Goal: Task Accomplishment & Management: Complete application form

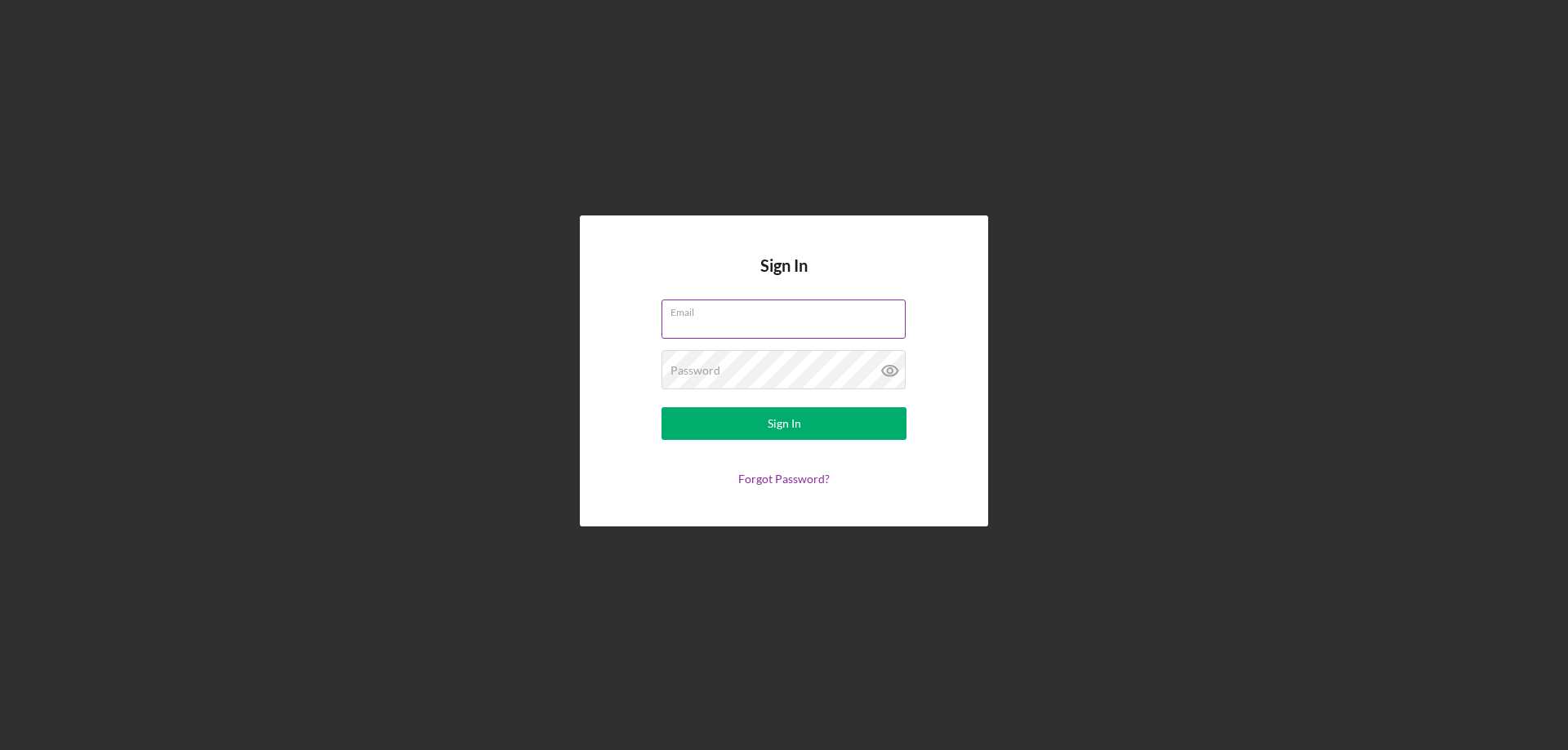
click at [828, 318] on input "Email" at bounding box center [783, 319] width 244 height 39
type input "[EMAIL_ADDRESS][DOMAIN_NAME]"
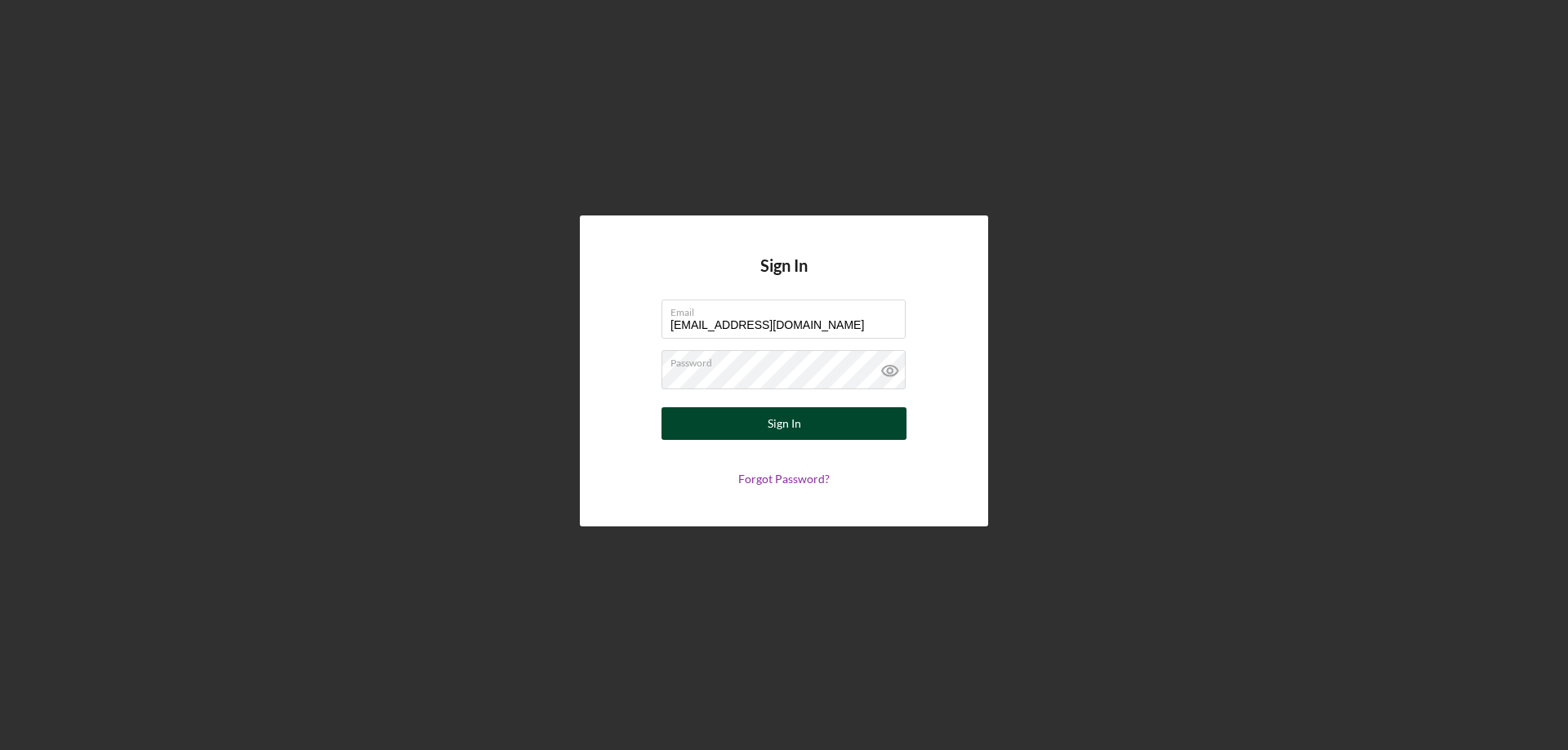
click at [804, 431] on button "Sign In" at bounding box center [784, 423] width 245 height 33
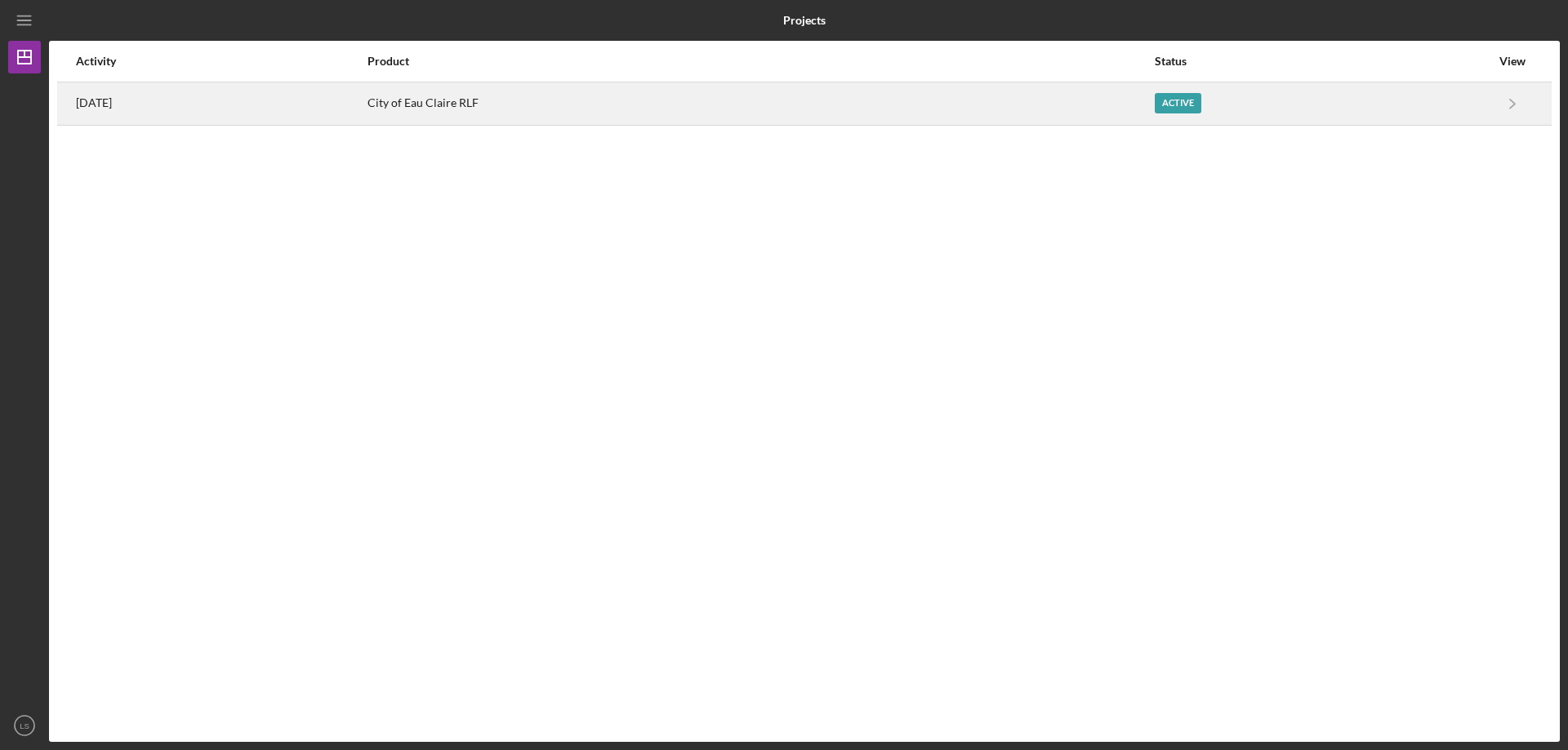
click at [1185, 103] on div "Active" at bounding box center [1178, 103] width 47 height 21
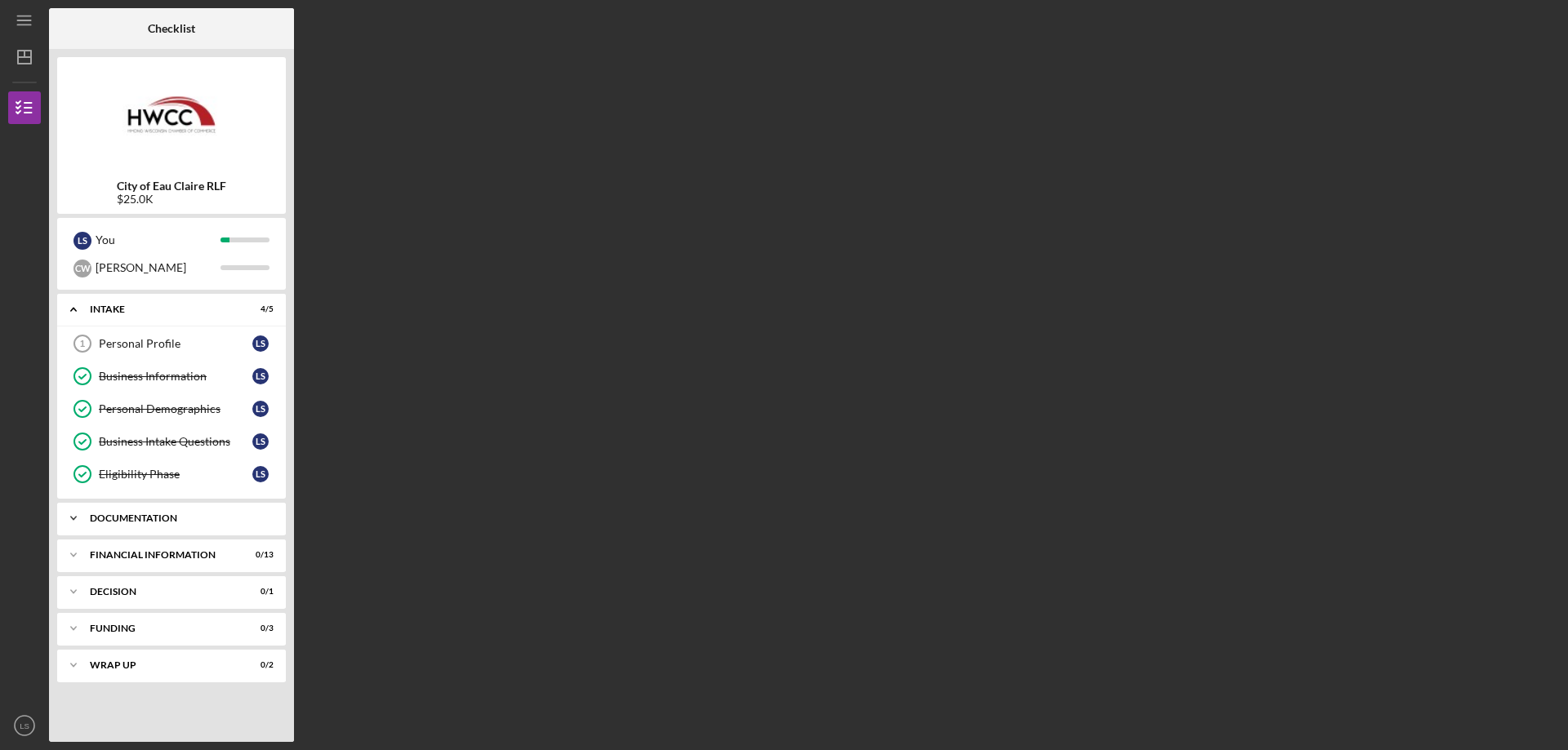
click at [209, 523] on div "Documentation" at bounding box center [177, 519] width 176 height 10
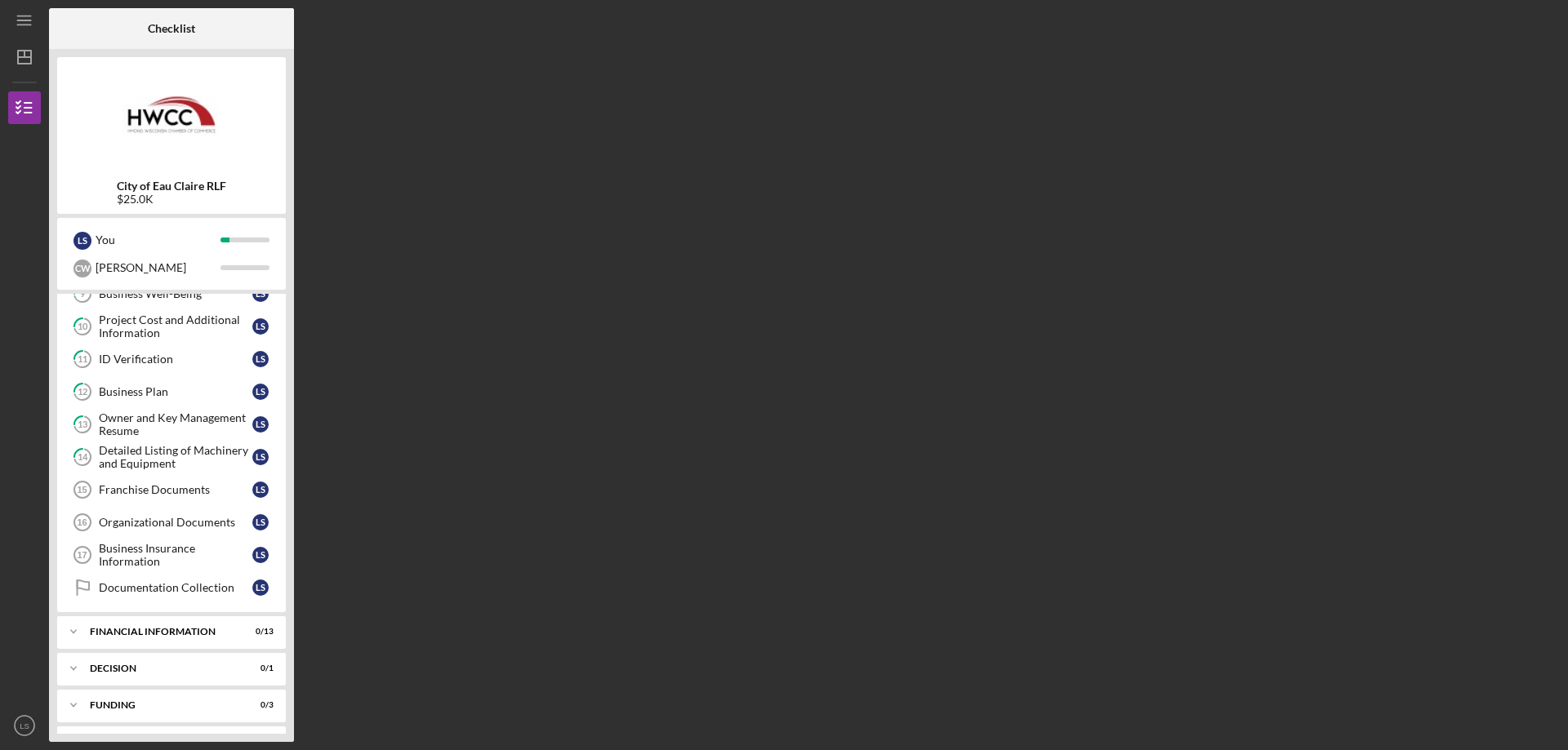
scroll to position [408, 0]
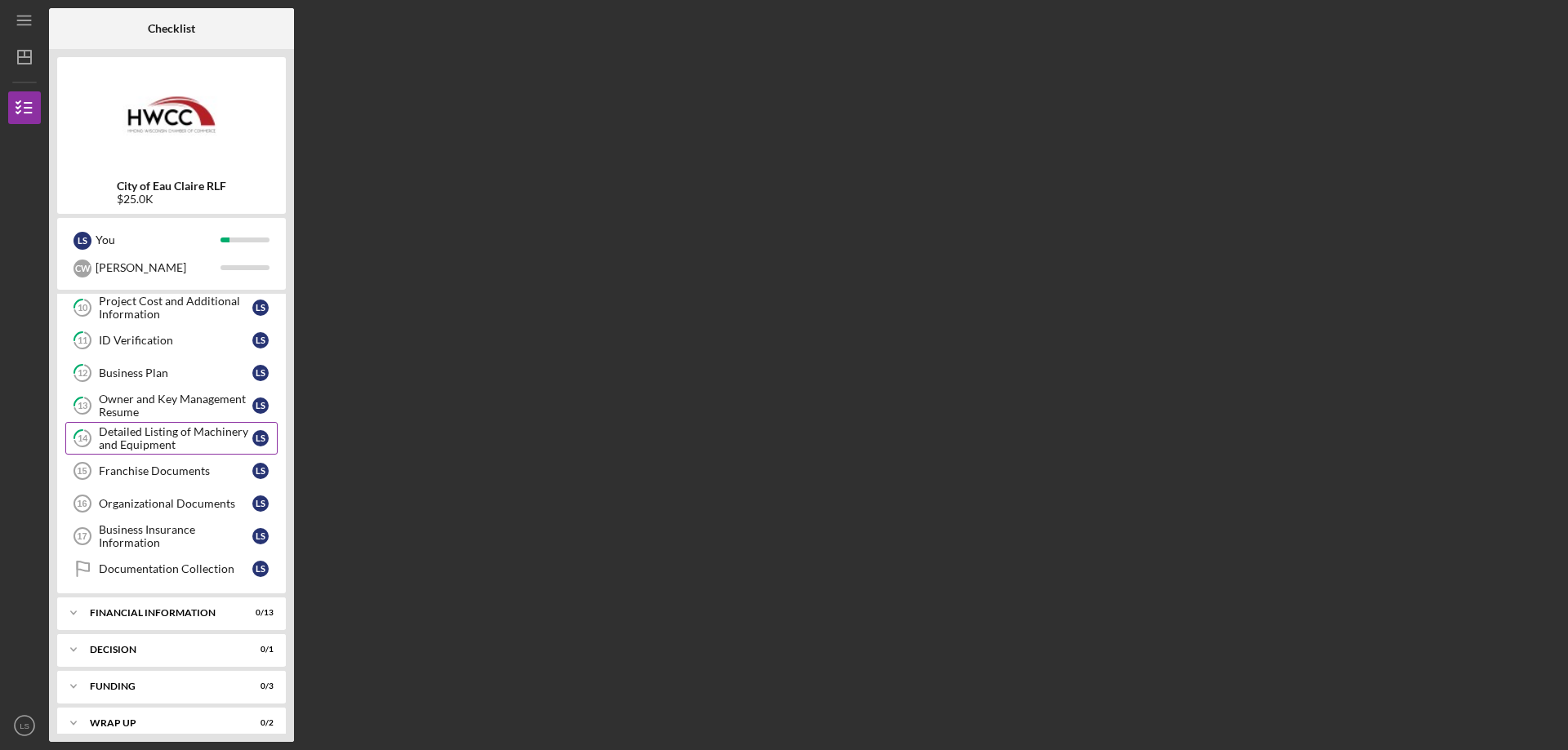
click at [202, 437] on div "Detailed Listing of Machinery and Equipment" at bounding box center [175, 438] width 154 height 26
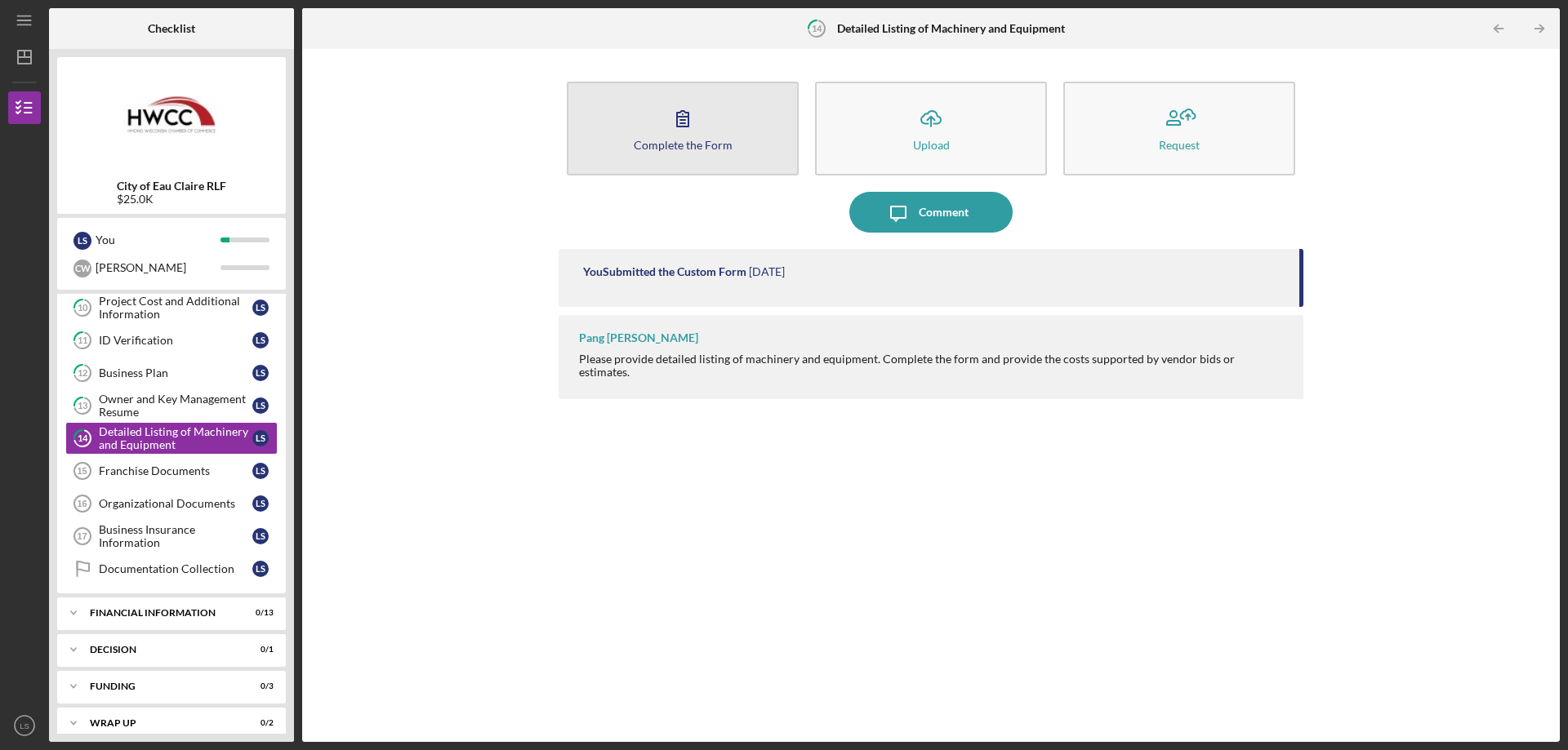
click at [742, 139] on button "Complete the Form Form" at bounding box center [682, 128] width 232 height 94
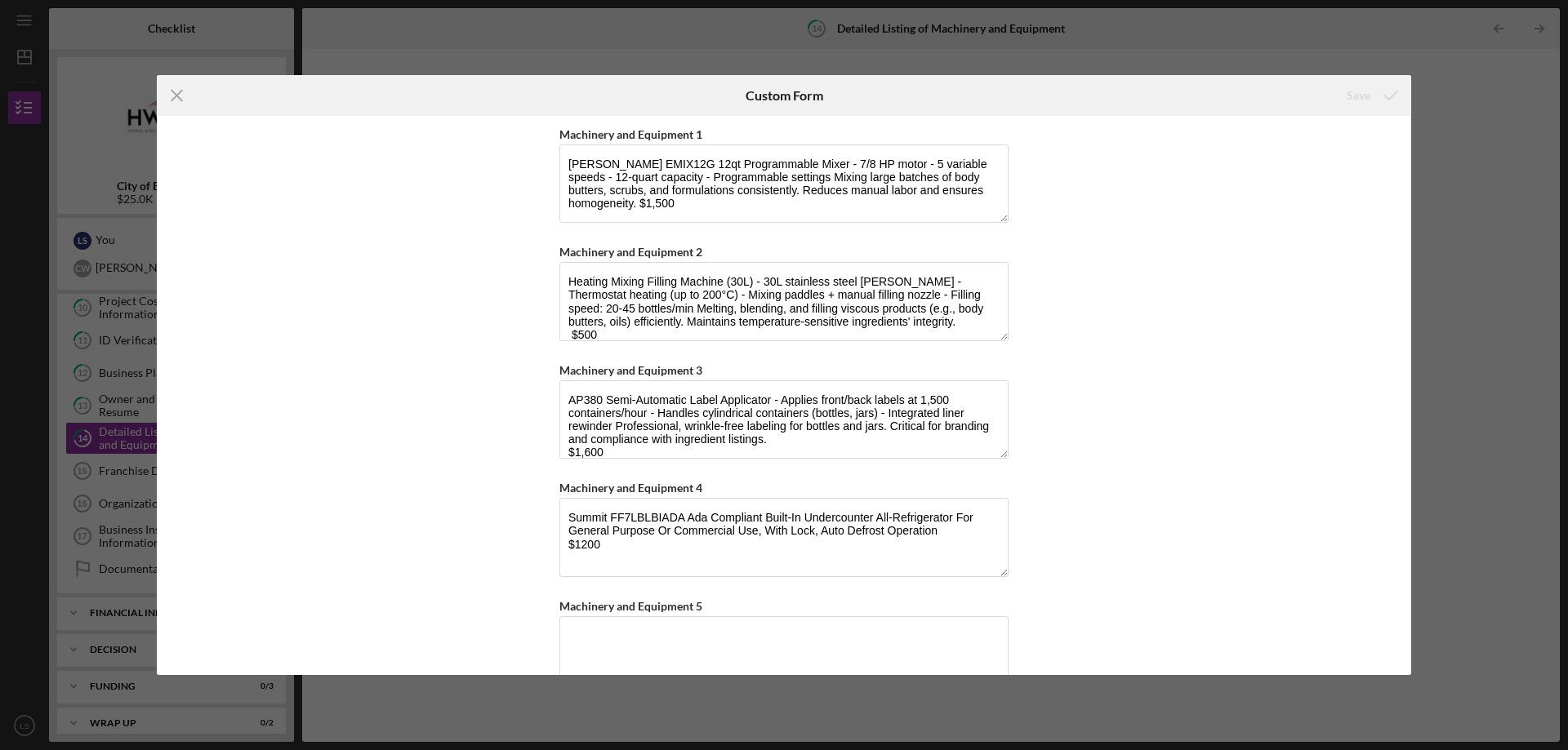
scroll to position [47, 0]
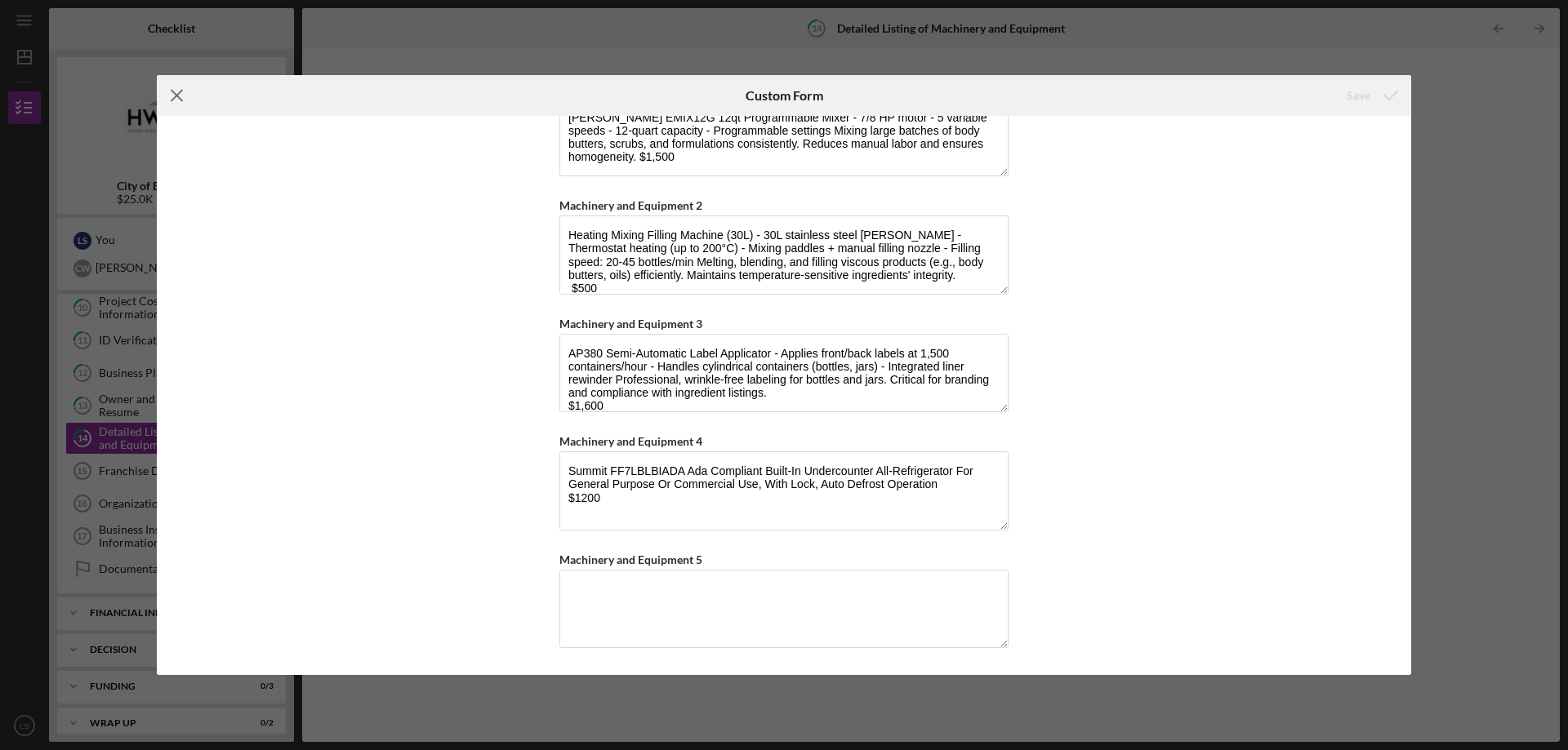
click at [174, 93] on line at bounding box center [177, 95] width 11 height 11
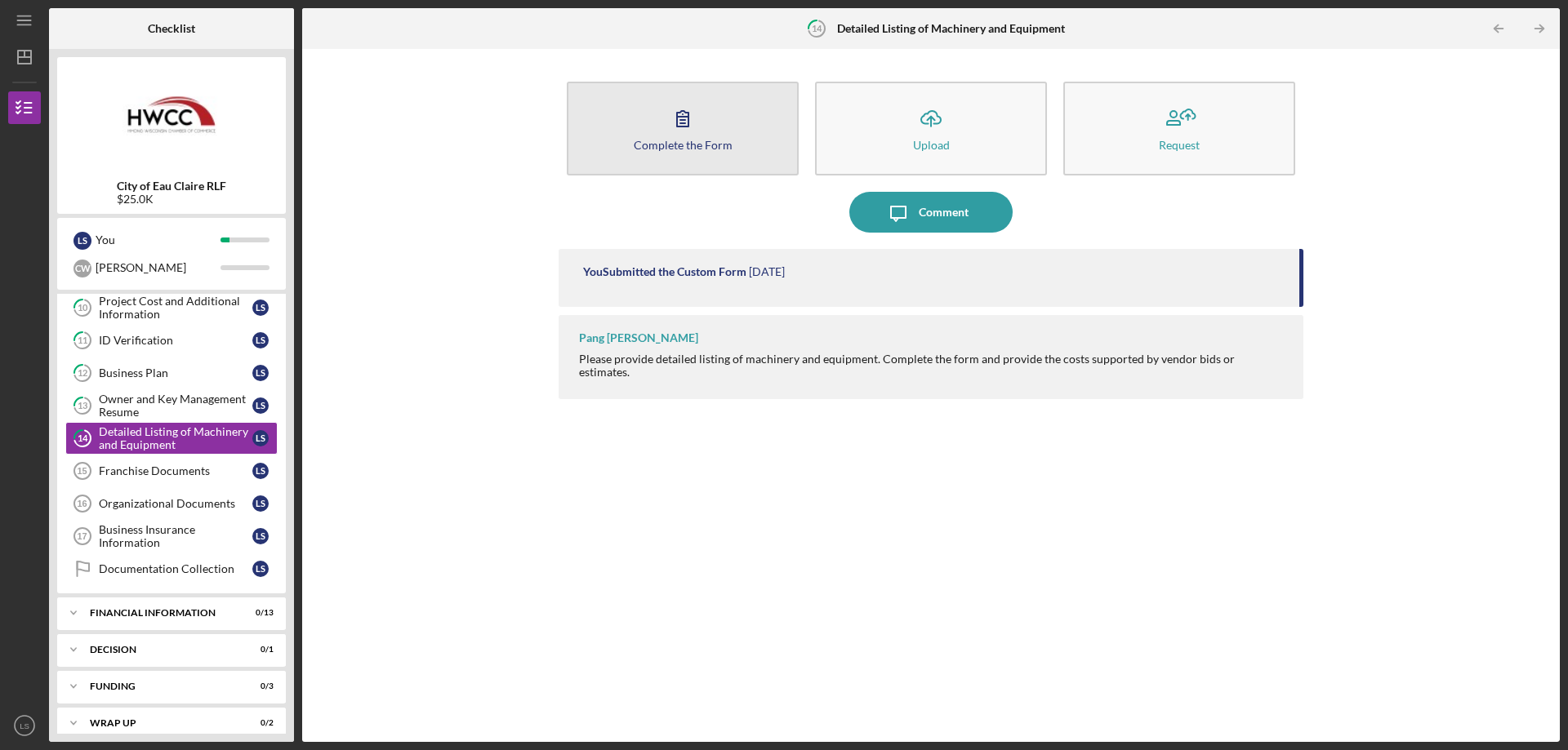
click at [713, 149] on div "Complete the Form" at bounding box center [683, 144] width 99 height 12
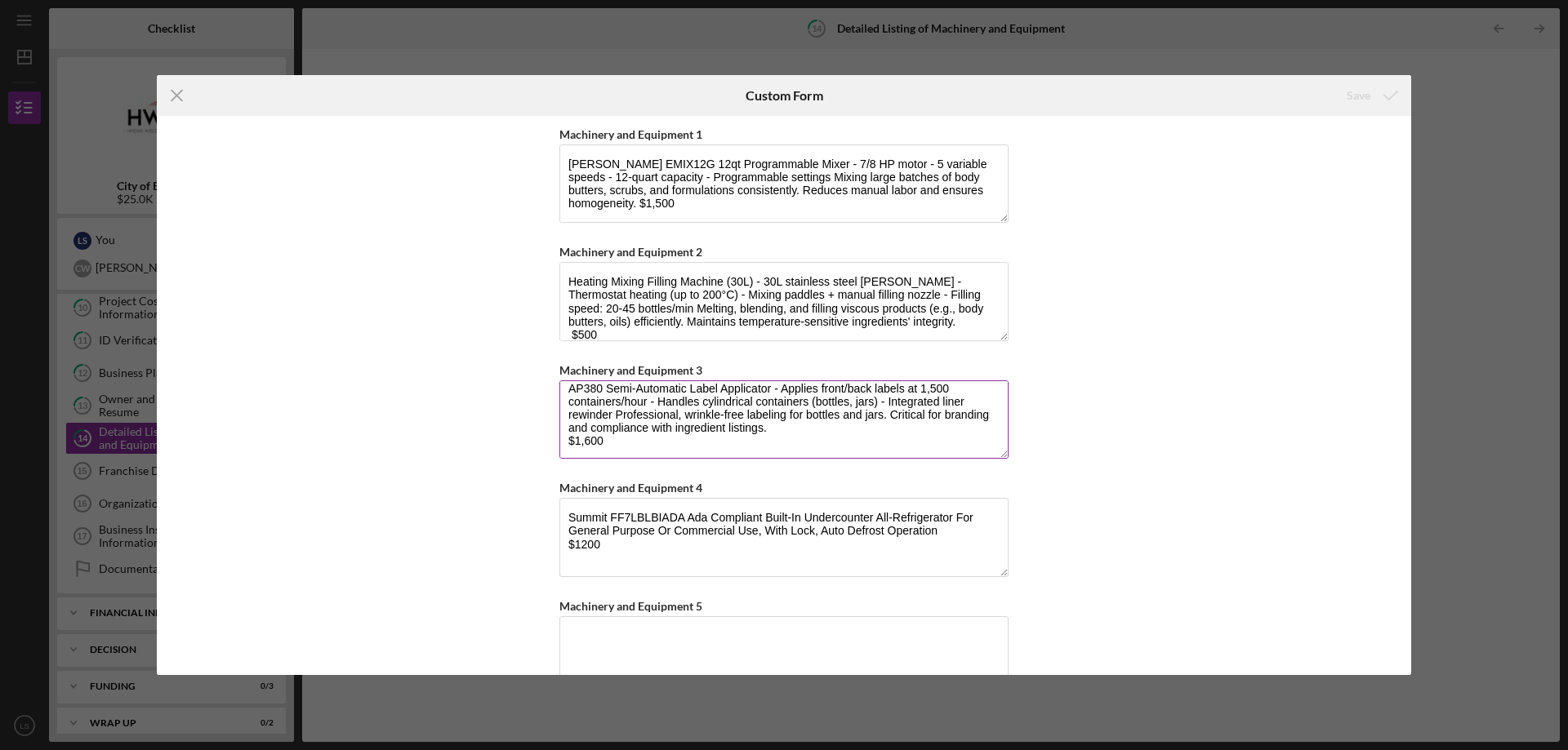
scroll to position [13, 0]
click at [175, 84] on icon "Icon/Menu Close" at bounding box center [177, 96] width 41 height 41
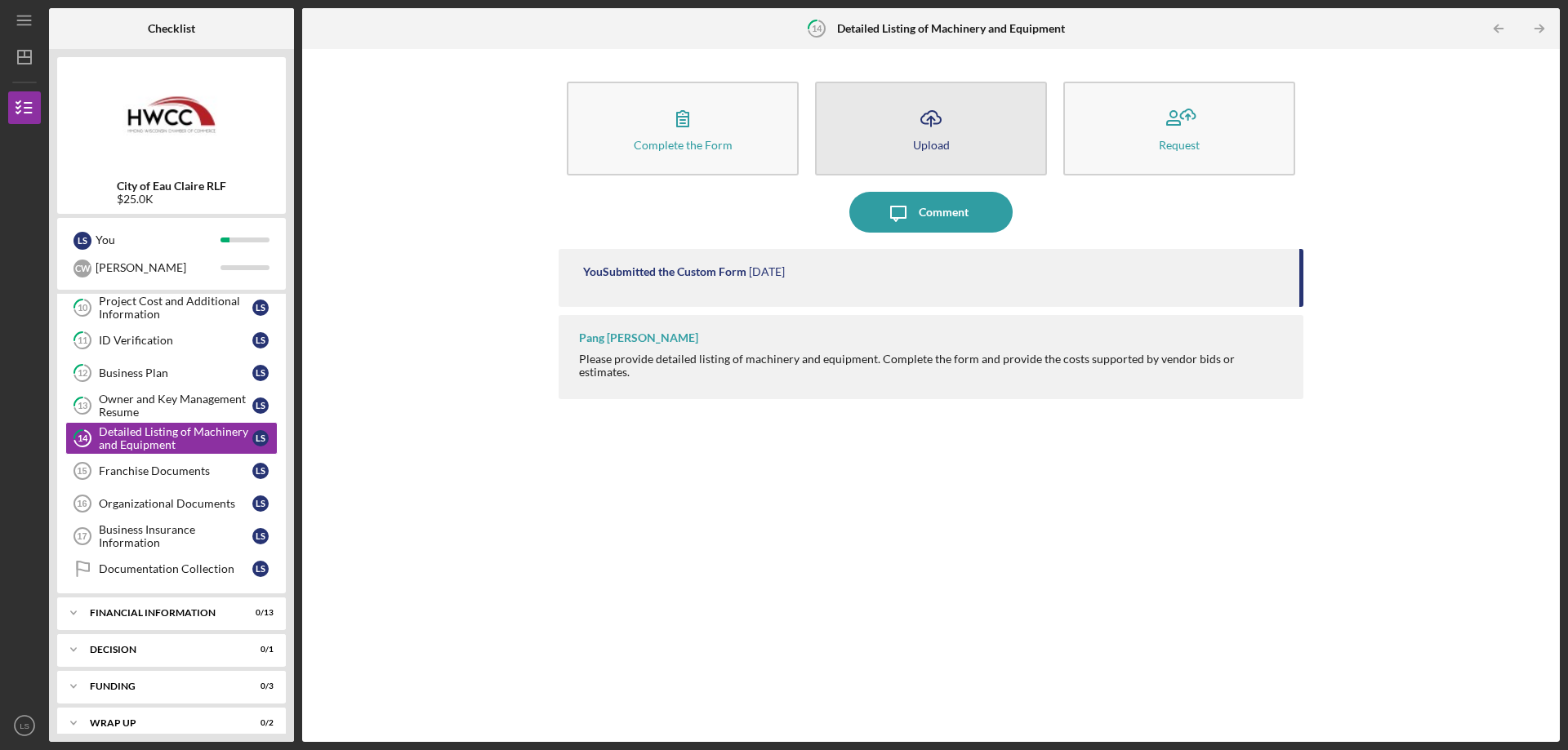
click at [947, 135] on icon "Icon/Upload" at bounding box center [931, 118] width 41 height 41
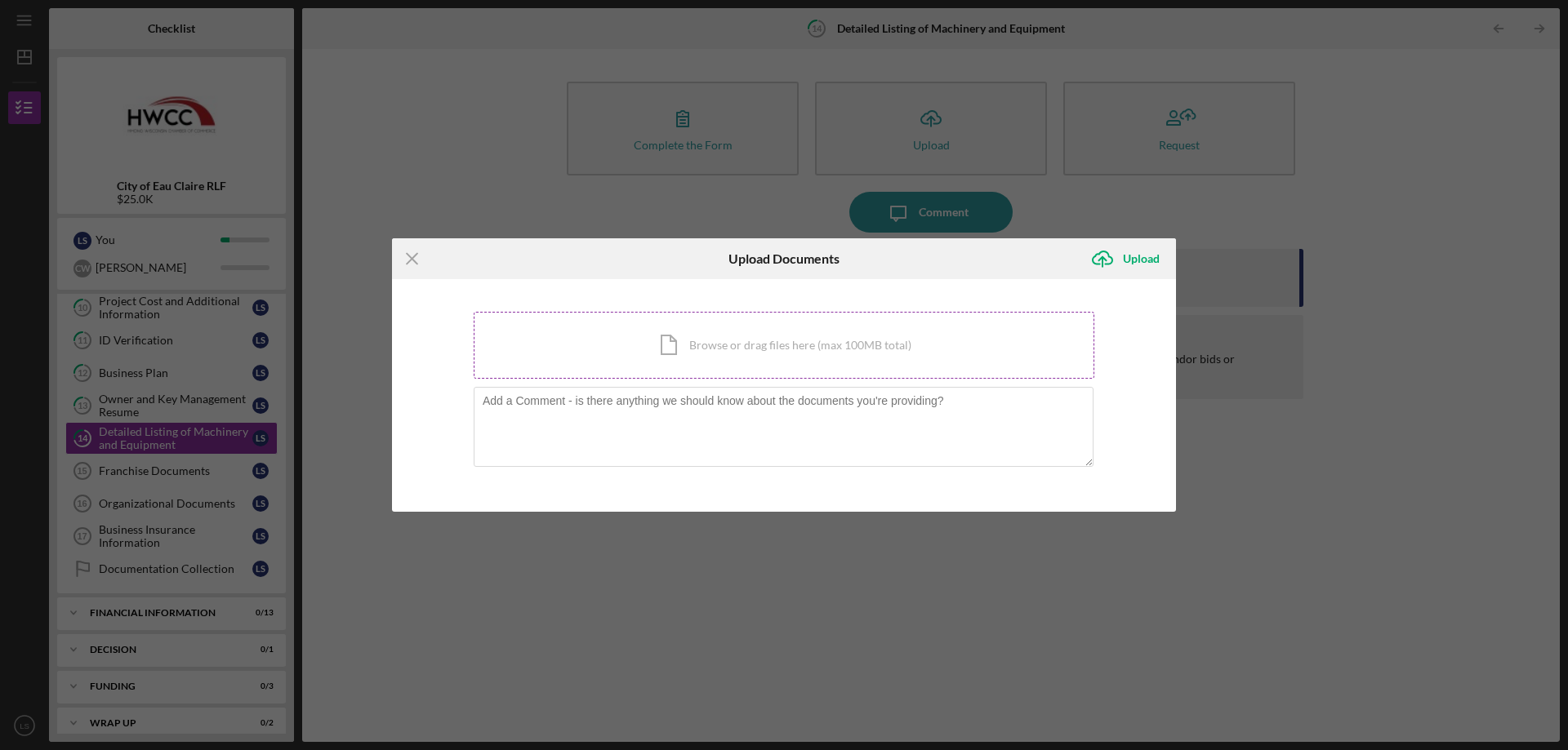
click at [720, 351] on div "Icon/Document Browse or drag files here (max 100MB total) Tap to choose files o…" at bounding box center [784, 345] width 621 height 67
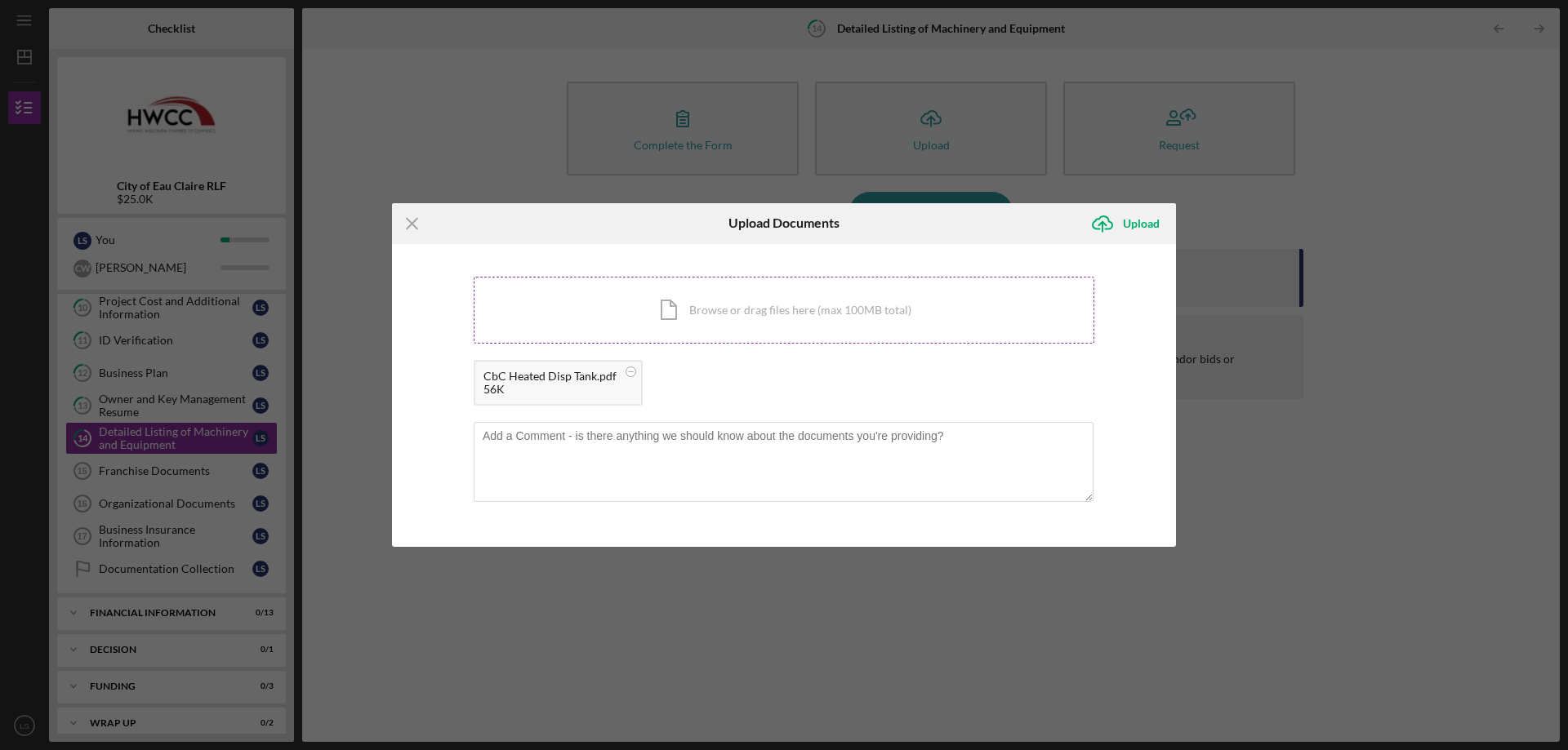
click at [640, 298] on div "Icon/Document Browse or drag files here (max 100MB total) Tap to choose files o…" at bounding box center [784, 310] width 621 height 67
click at [697, 305] on div "Icon/Document Browse or drag files here (max 100MB total) Tap to choose files o…" at bounding box center [784, 310] width 621 height 67
click at [773, 294] on div "Icon/Document Browse or drag files here (max 100MB total) Tap to choose files o…" at bounding box center [784, 310] width 621 height 67
click at [1103, 231] on icon "Icon/Upload" at bounding box center [1103, 224] width 41 height 41
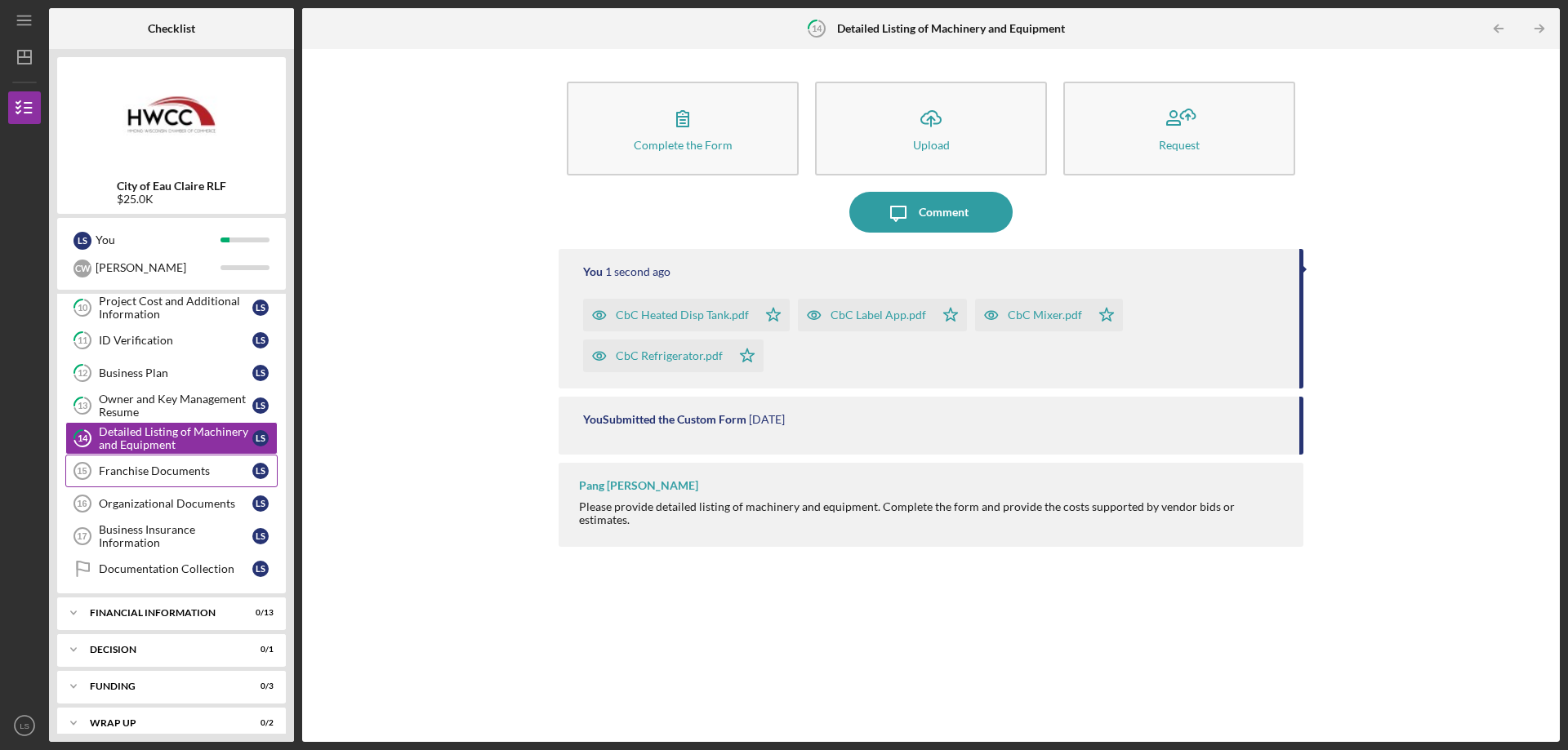
click at [123, 473] on div "Franchise Documents" at bounding box center [175, 471] width 154 height 13
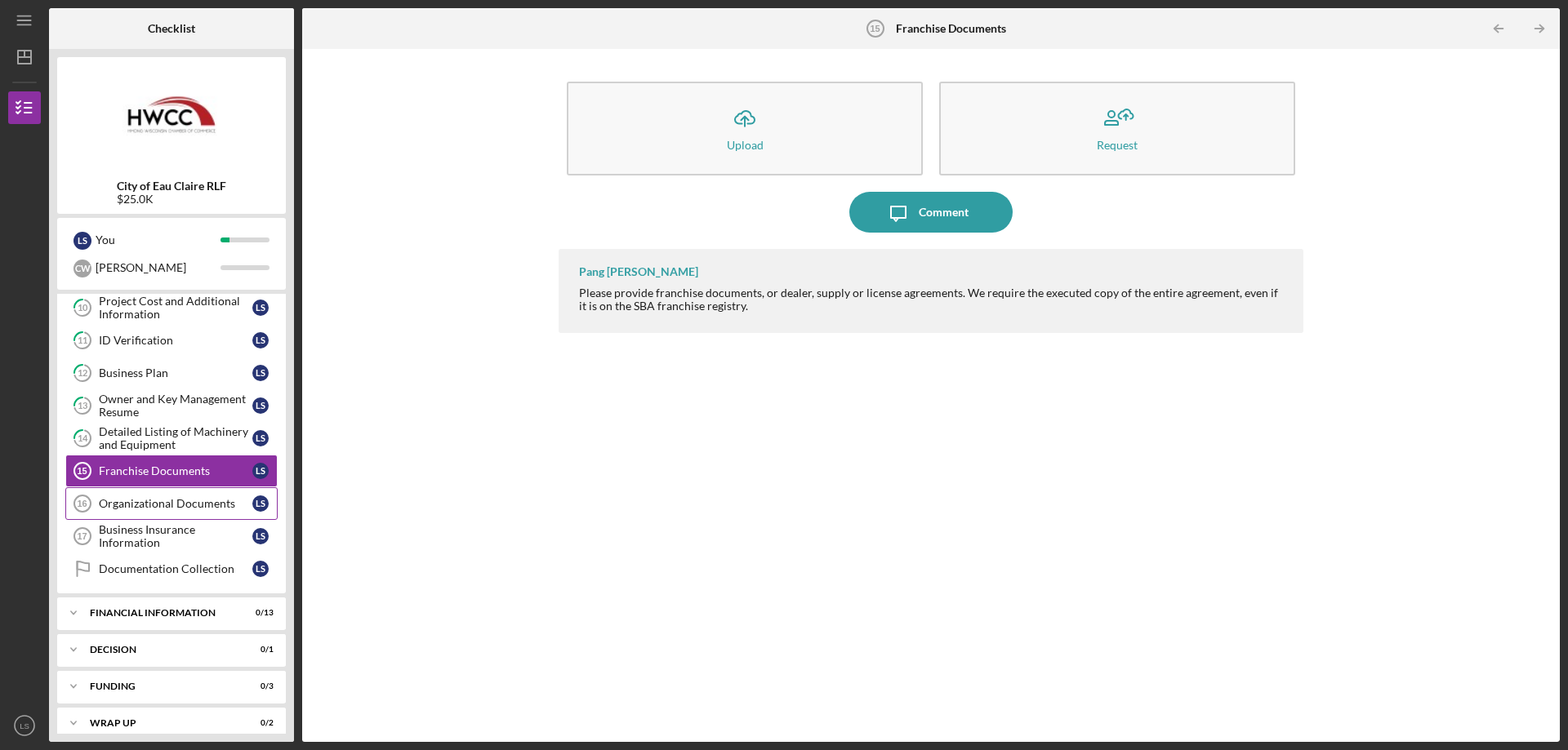
click at [182, 505] on div "Organizational Documents" at bounding box center [175, 504] width 154 height 13
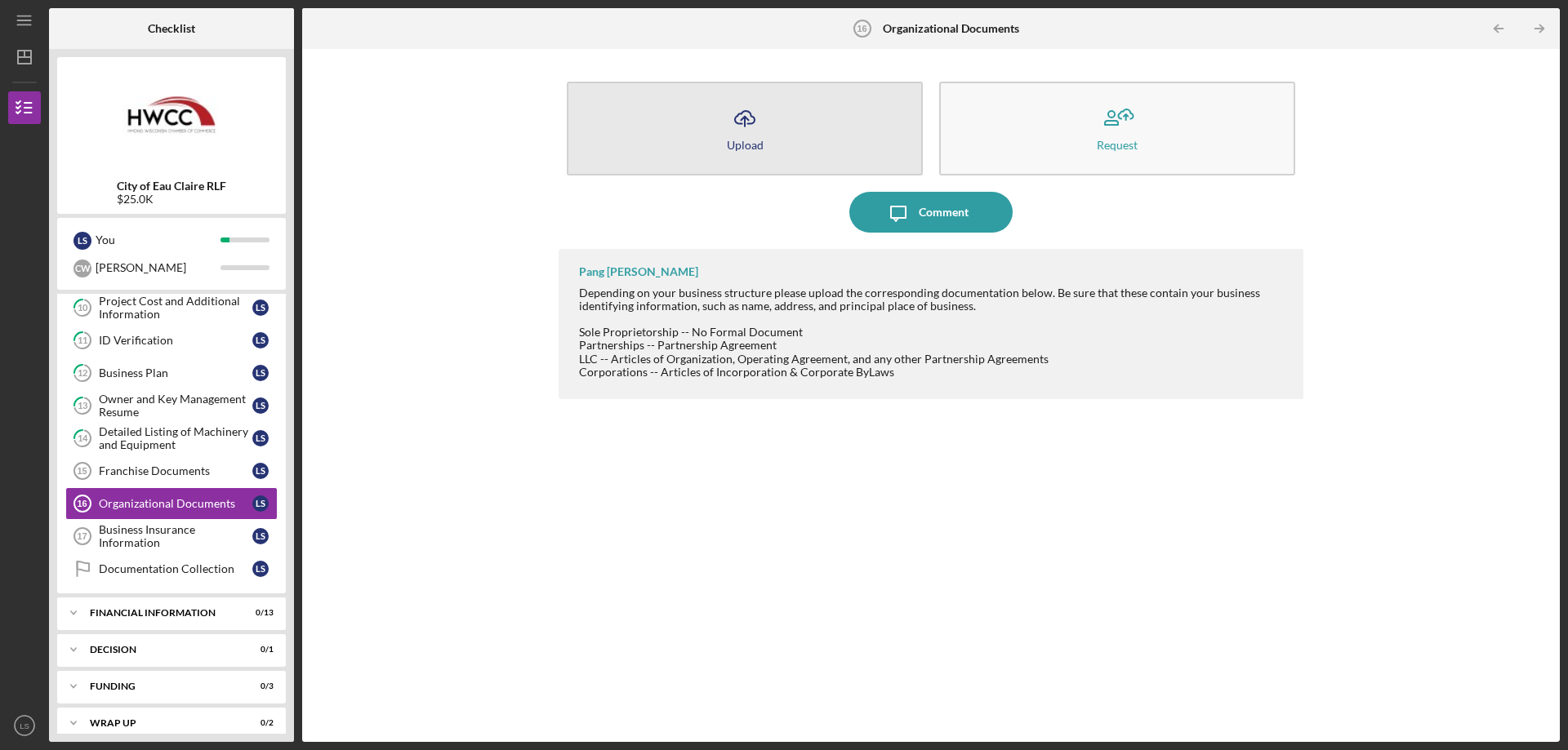
click at [724, 126] on icon "Icon/Upload" at bounding box center [745, 118] width 41 height 41
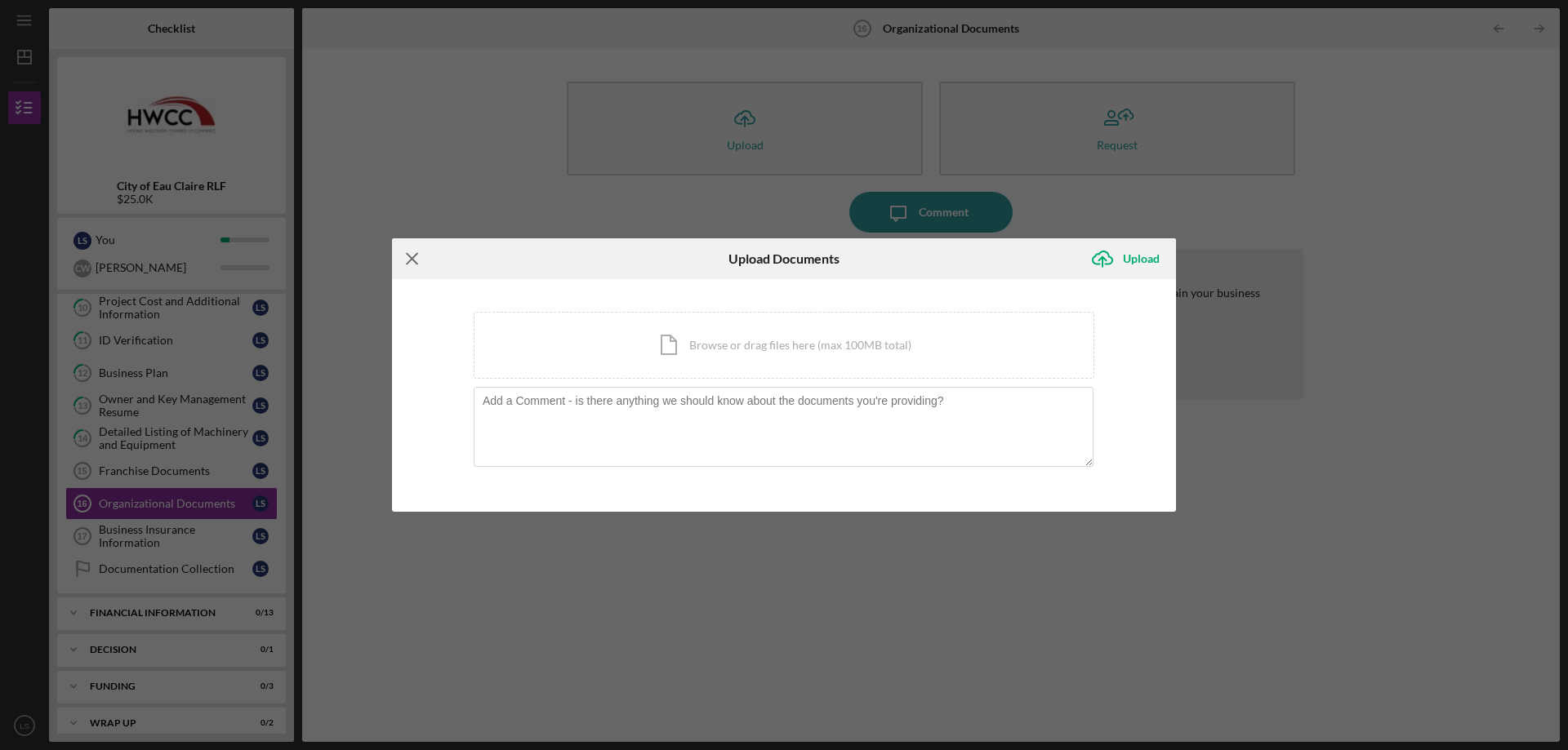
click at [413, 255] on icon "Icon/Menu Close" at bounding box center [413, 258] width 41 height 41
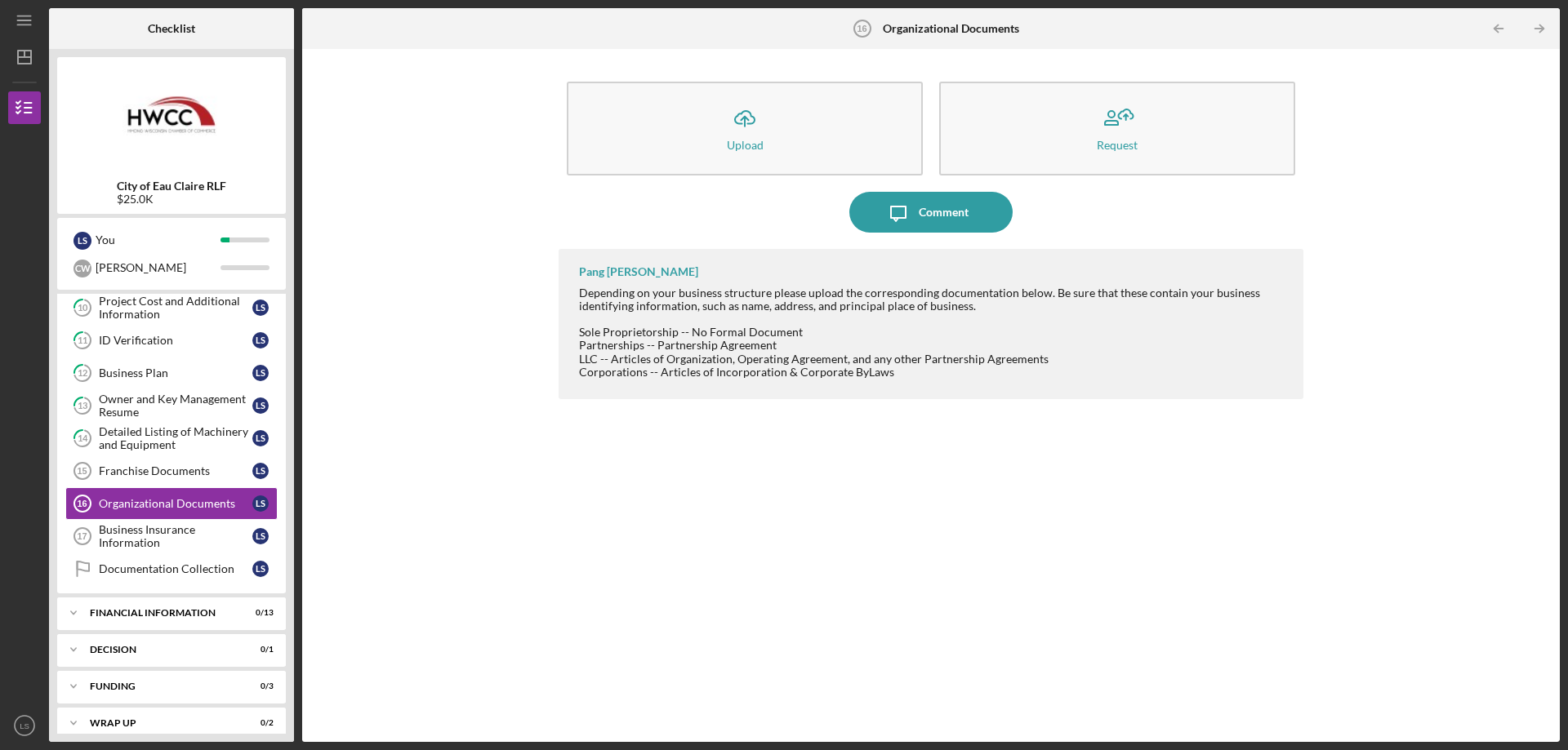
drag, startPoint x: 1387, startPoint y: 135, endPoint x: 1369, endPoint y: 146, distance: 21.1
click at [1387, 135] on div "Icon/Upload Upload Request Icon/Message Comment Pang [PERSON_NAME] Depending on…" at bounding box center [931, 396] width 1241 height 677
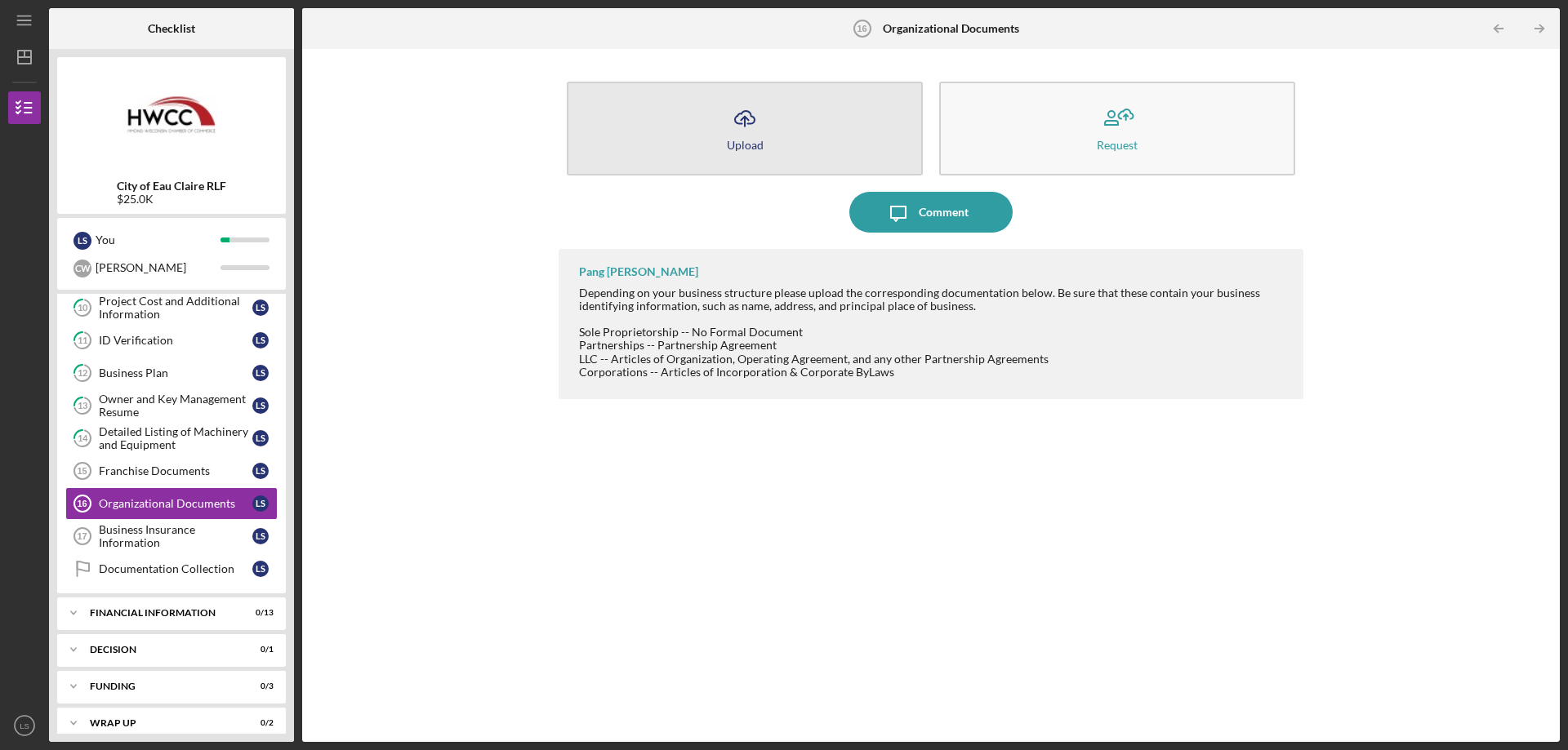
click at [766, 146] on button "Icon/Upload Upload" at bounding box center [745, 128] width 356 height 94
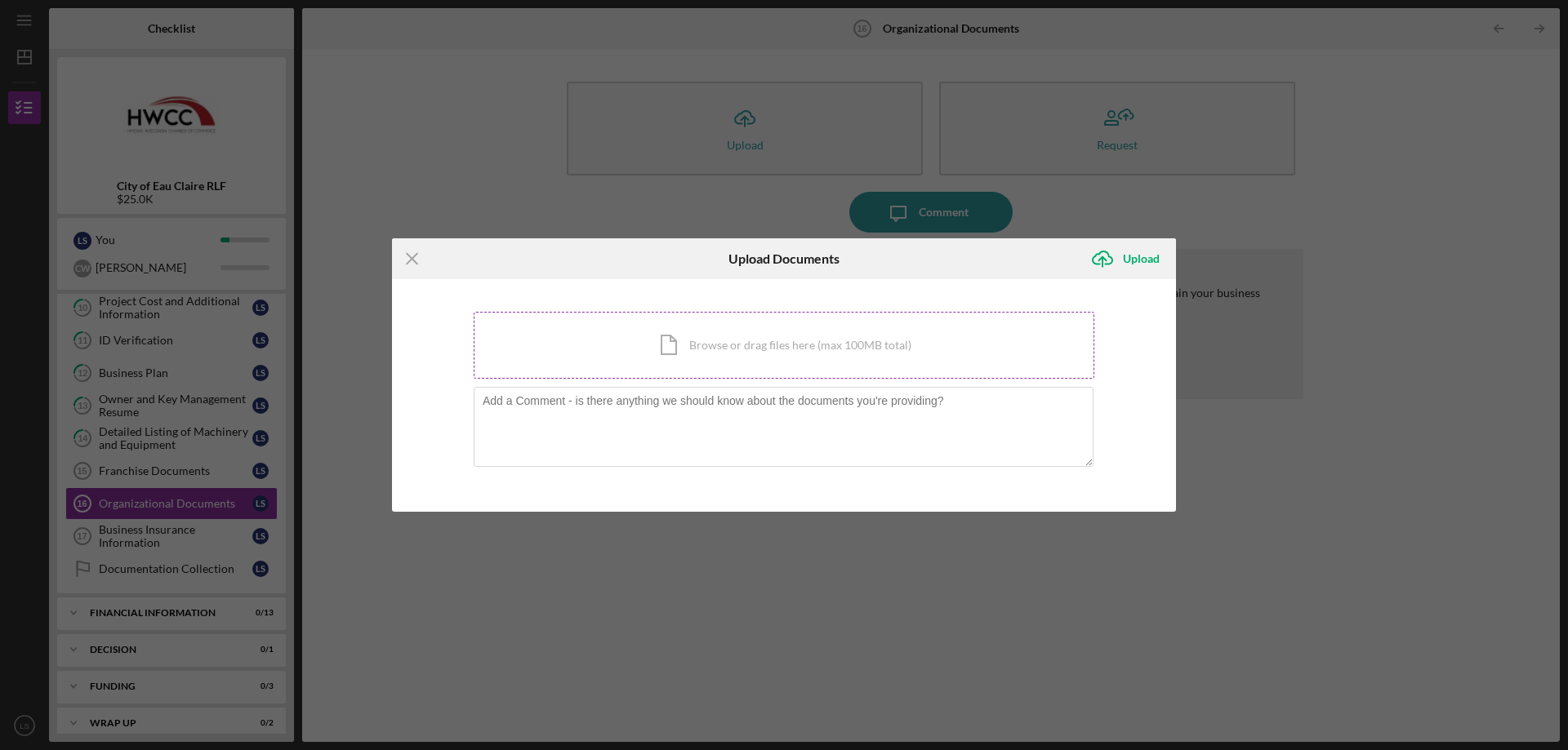
click at [660, 344] on div "Icon/Document Browse or drag files here (max 100MB total) Tap to choose files o…" at bounding box center [784, 345] width 621 height 67
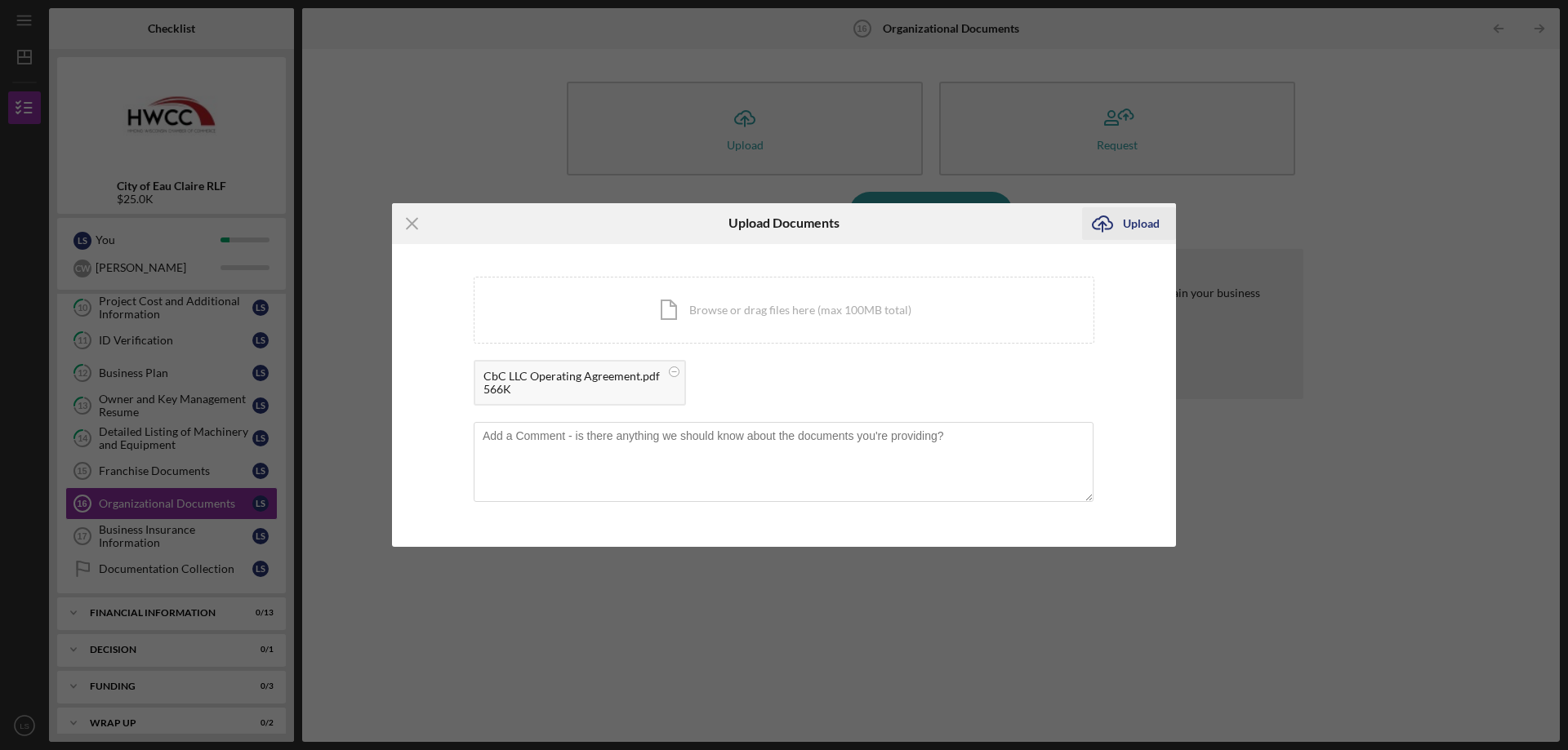
click at [1110, 222] on icon "submit" at bounding box center [1103, 222] width 20 height 12
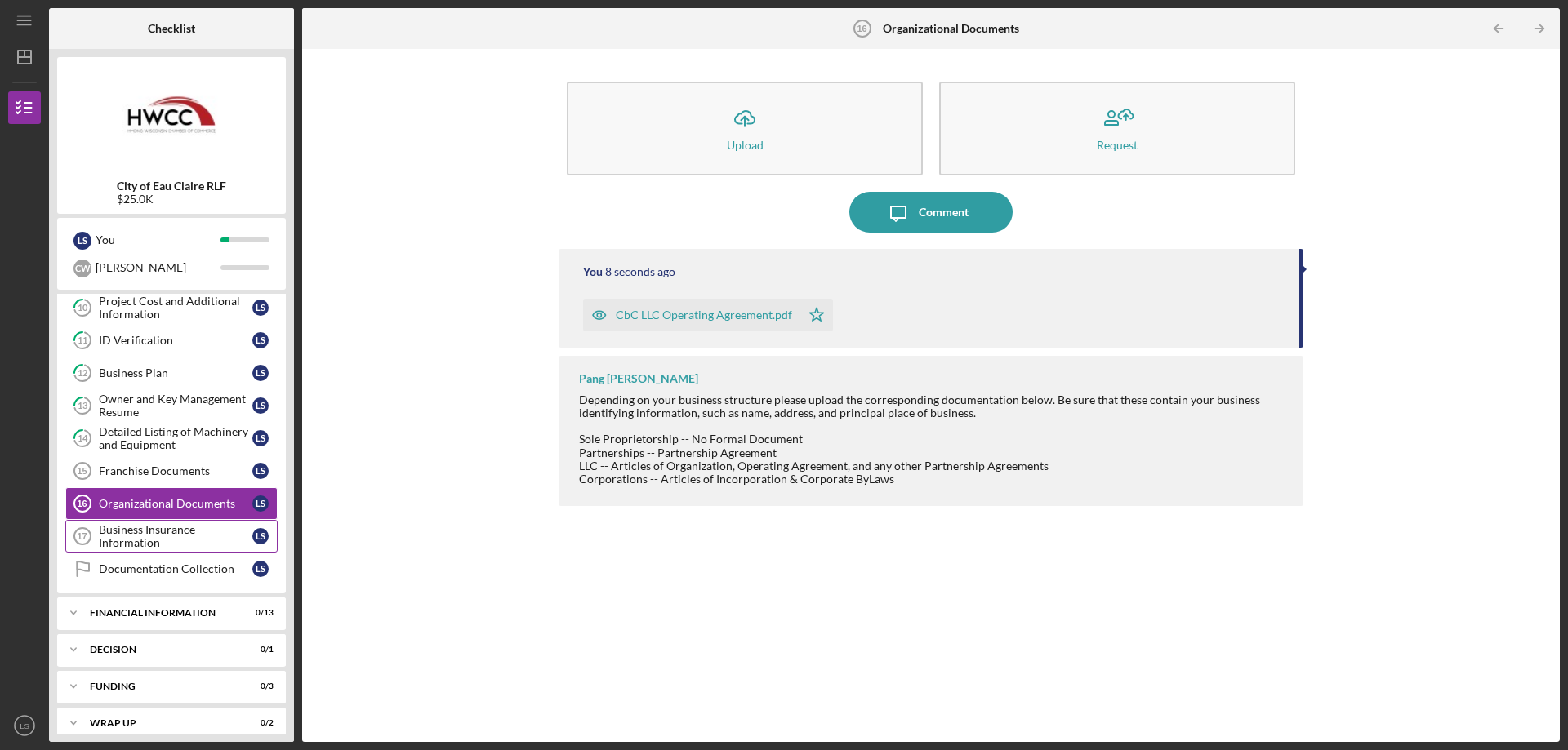
click at [184, 537] on div "Business Insurance Information" at bounding box center [175, 537] width 154 height 26
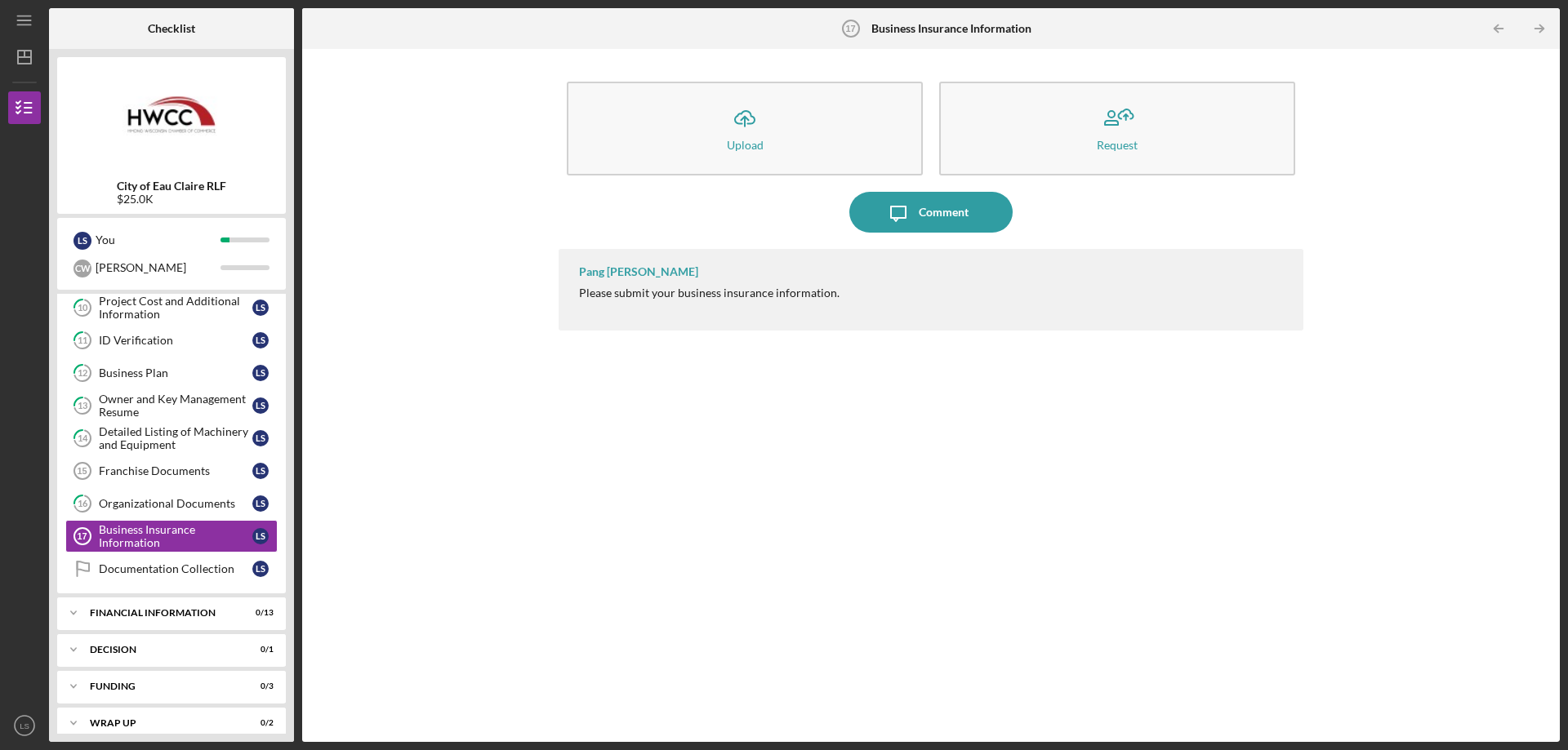
drag, startPoint x: 869, startPoint y: 686, endPoint x: 839, endPoint y: 633, distance: 60.9
click at [869, 686] on div "Pang [PERSON_NAME] Please submit your business insurance information." at bounding box center [930, 482] width 745 height 469
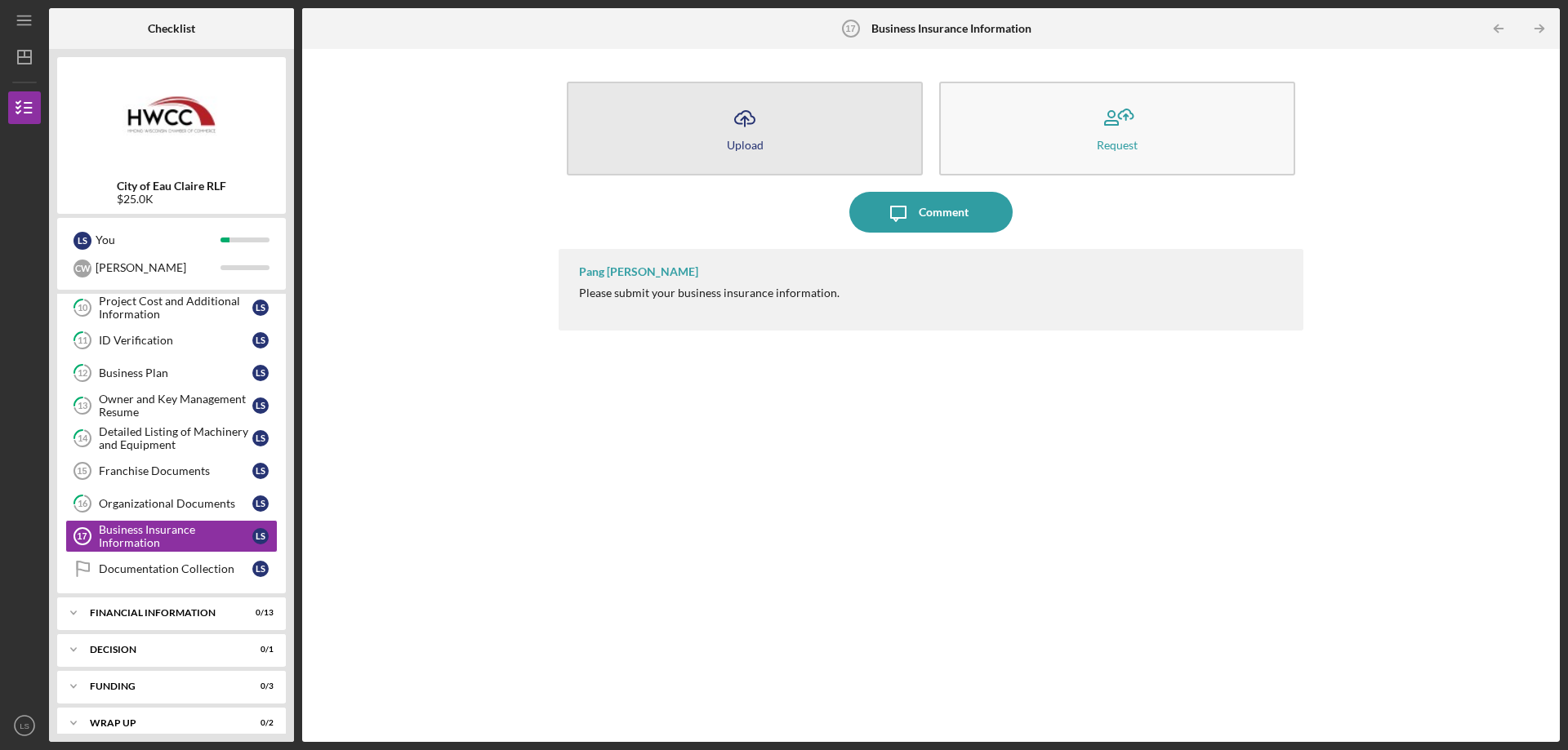
click at [800, 124] on button "Icon/Upload Upload" at bounding box center [745, 128] width 356 height 94
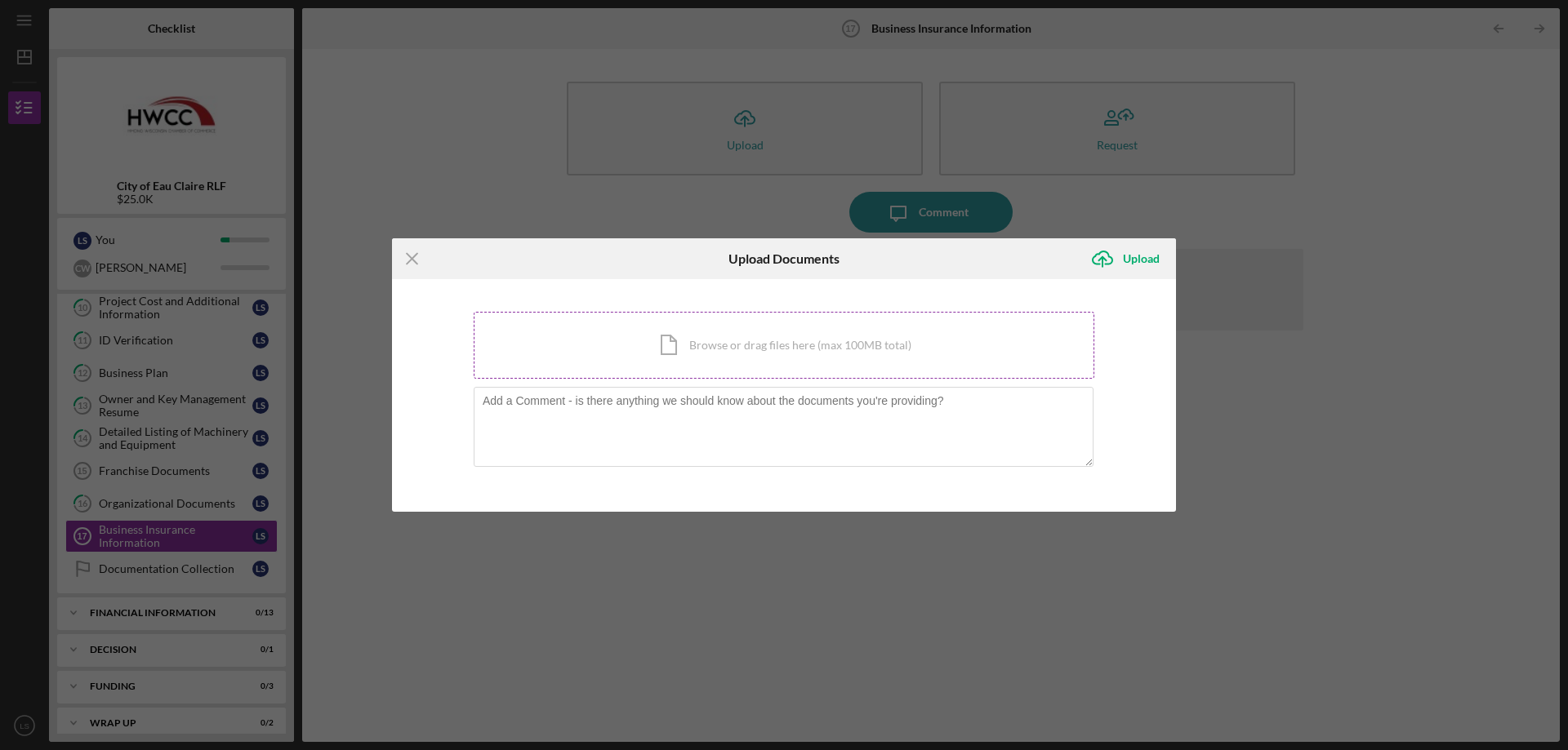
click at [669, 353] on div "Icon/Document Browse or drag files here (max 100MB total) Tap to choose files o…" at bounding box center [784, 345] width 621 height 67
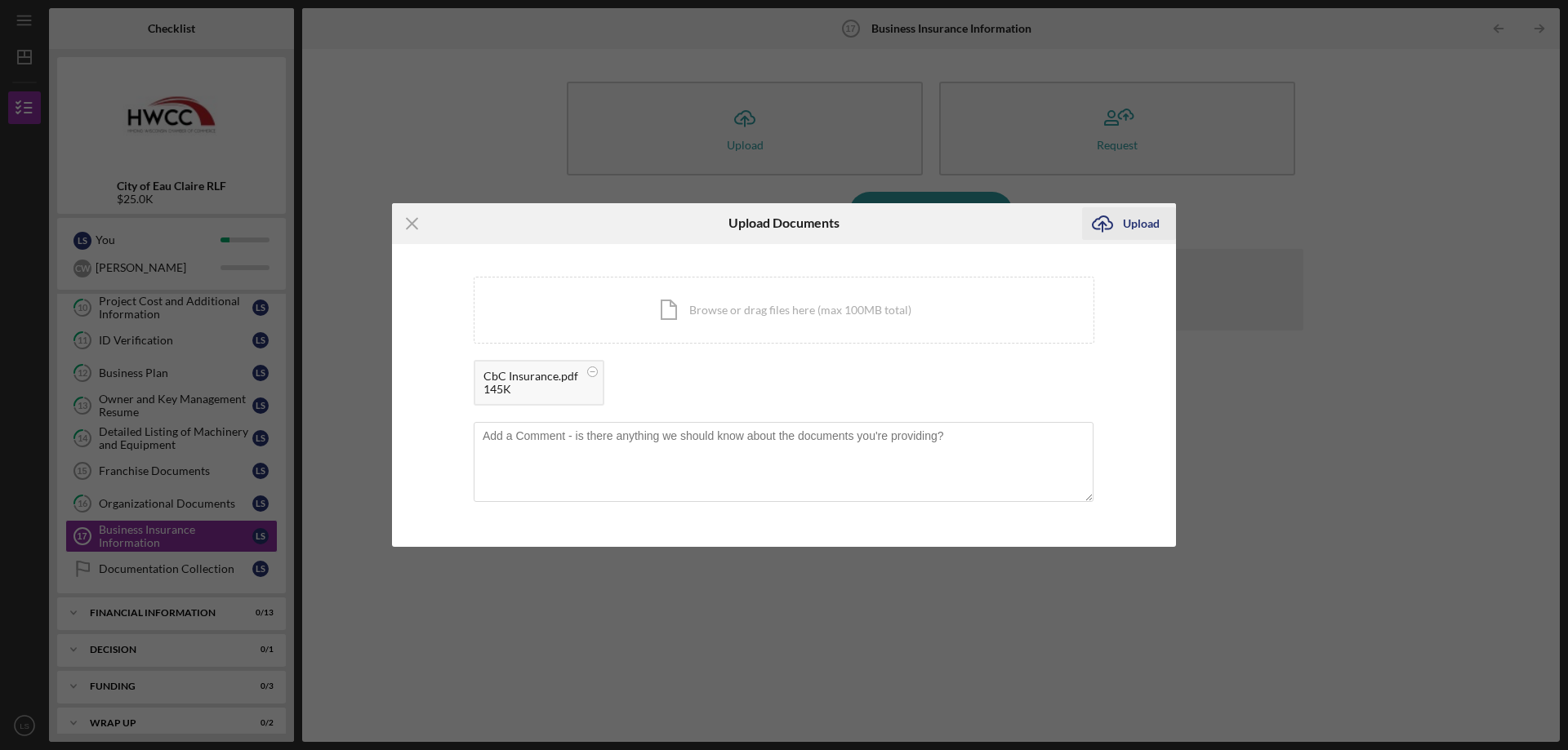
click at [1148, 222] on div "Upload" at bounding box center [1141, 224] width 37 height 33
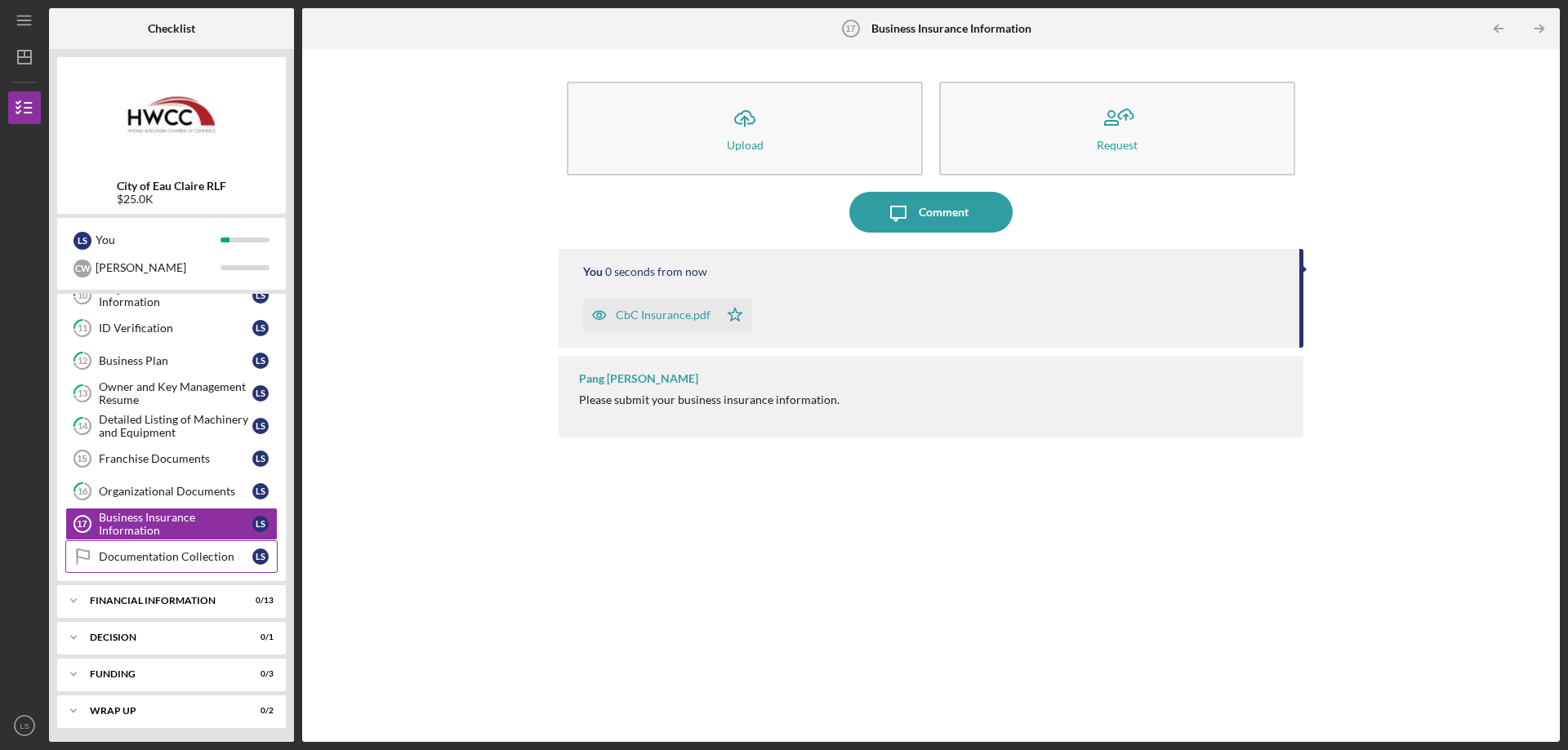
scroll to position [423, 0]
click at [209, 560] on div "Documentation Collection" at bounding box center [175, 555] width 154 height 13
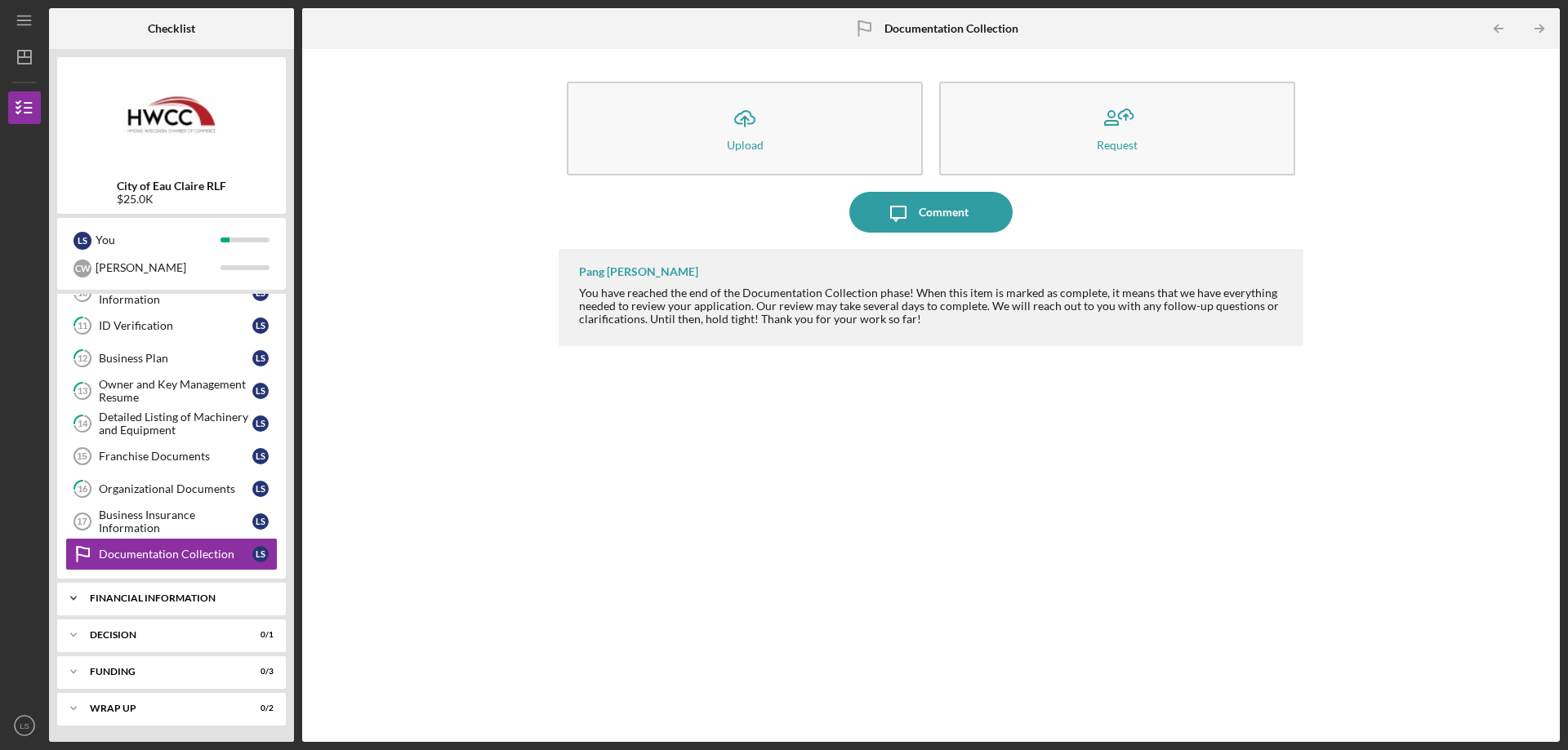
click at [197, 603] on div "Icon/Expander Financial Information 0 / 13" at bounding box center [172, 598] width 229 height 33
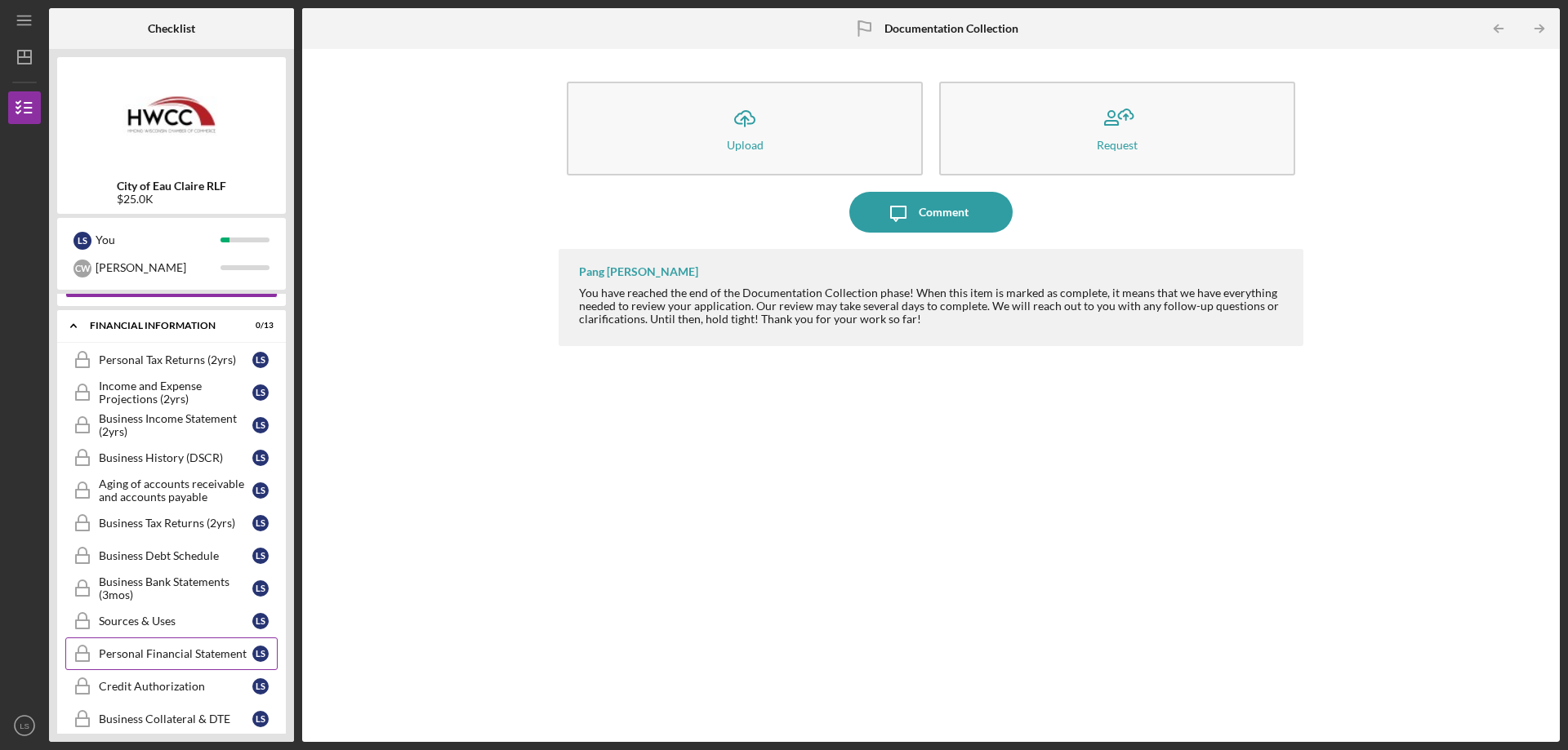
scroll to position [668, 0]
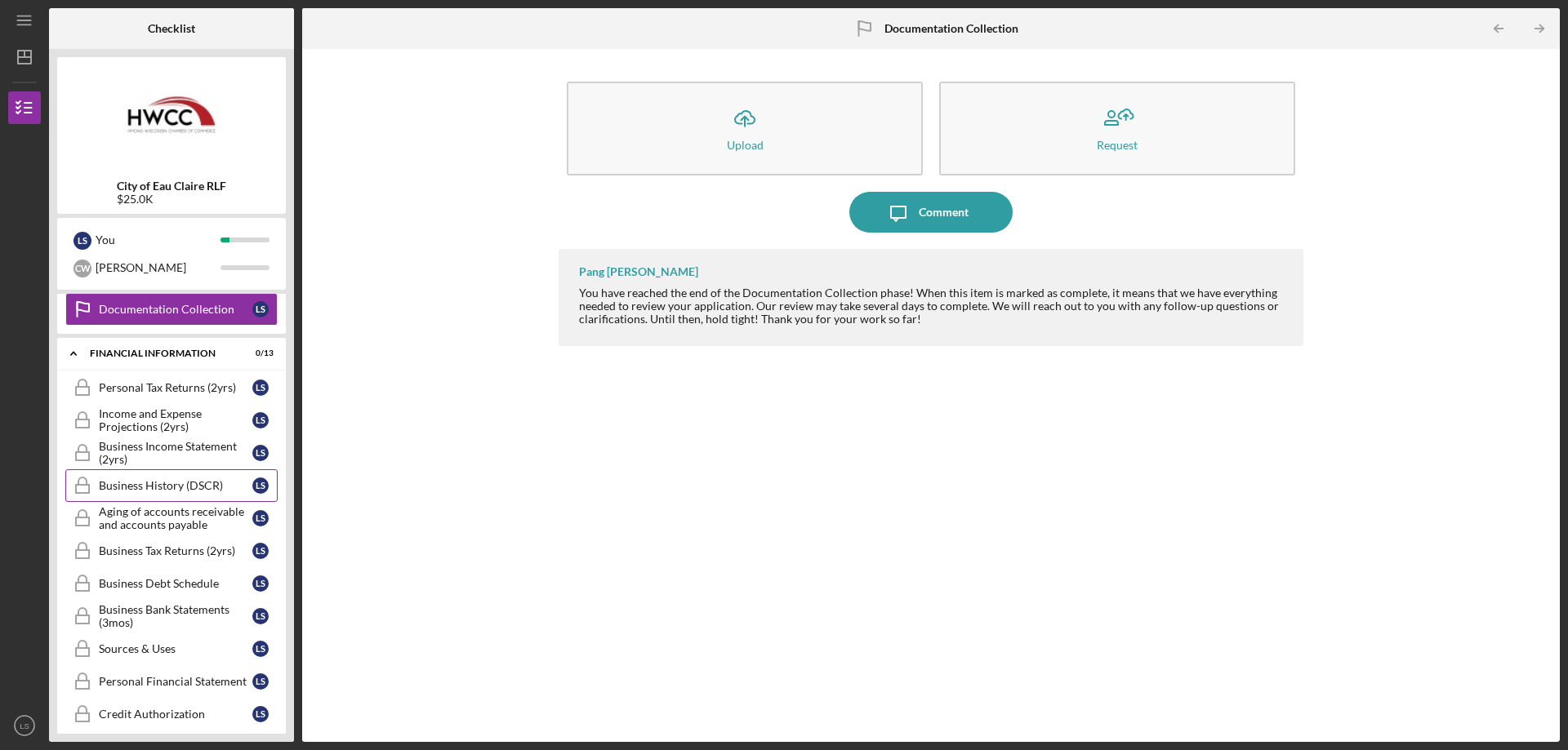
click at [188, 488] on div "Business History (DSCR)" at bounding box center [175, 486] width 154 height 13
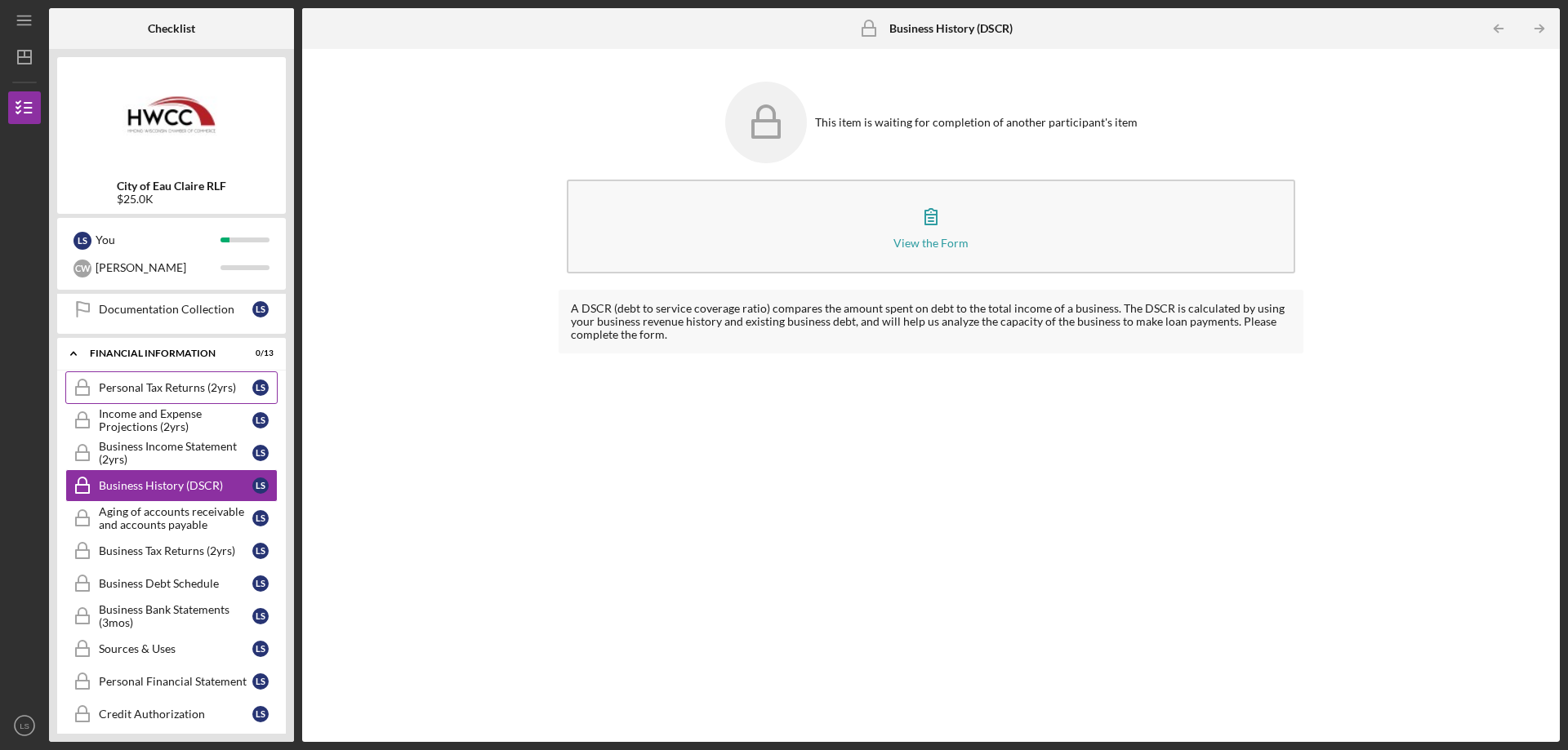
click at [167, 389] on div "Personal Tax Returns (2yrs)" at bounding box center [175, 388] width 154 height 13
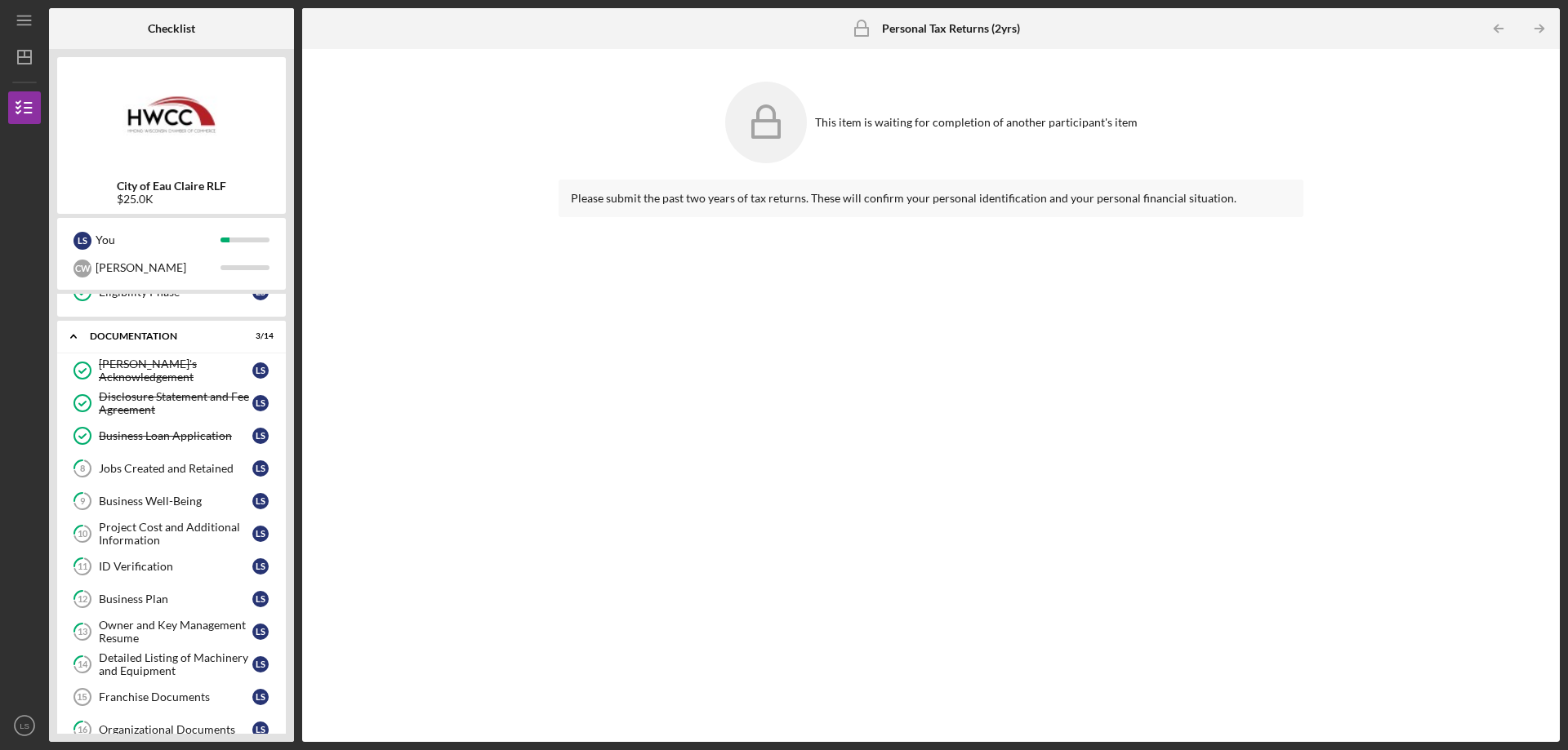
scroll to position [178, 0]
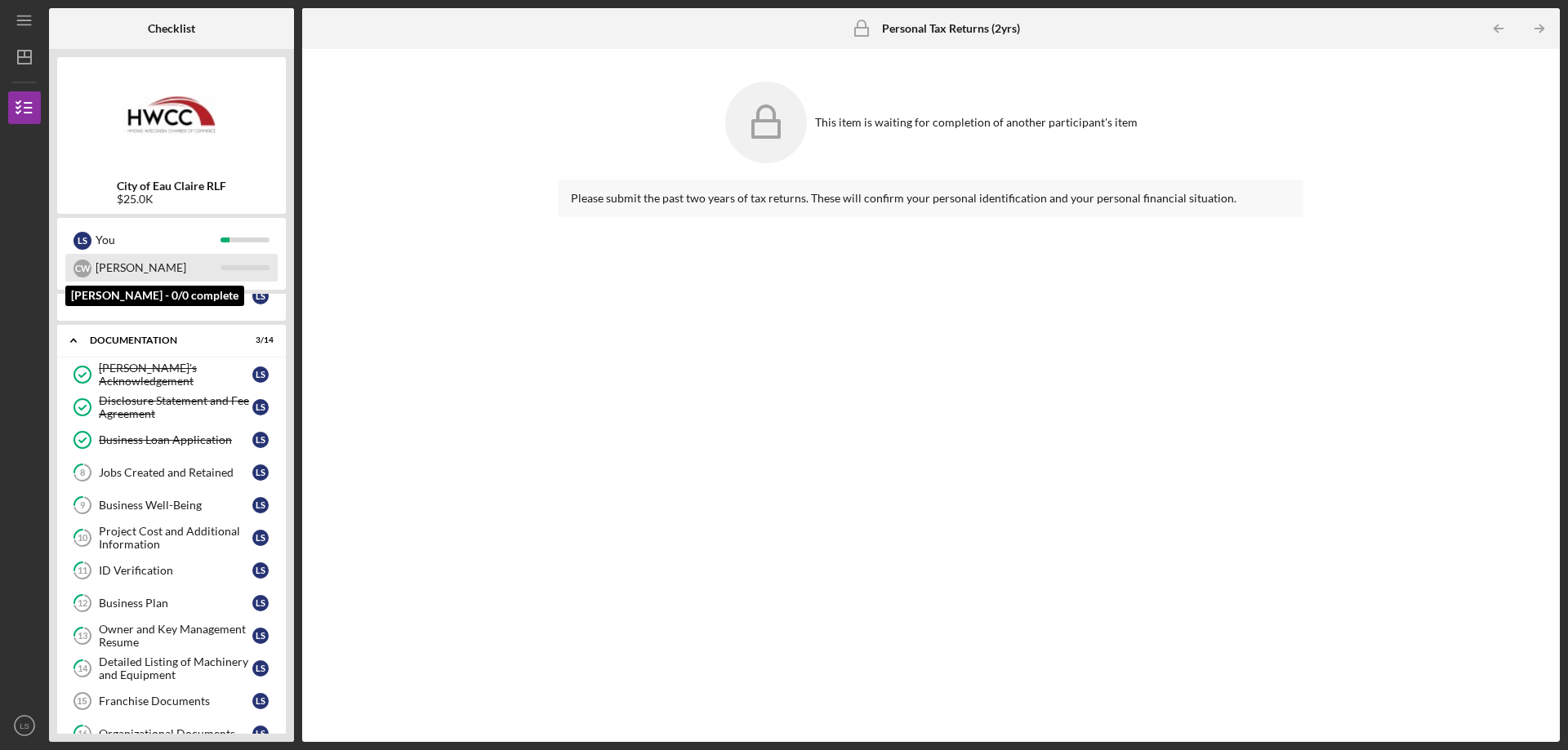
click at [166, 263] on div "[PERSON_NAME]" at bounding box center [158, 268] width 125 height 28
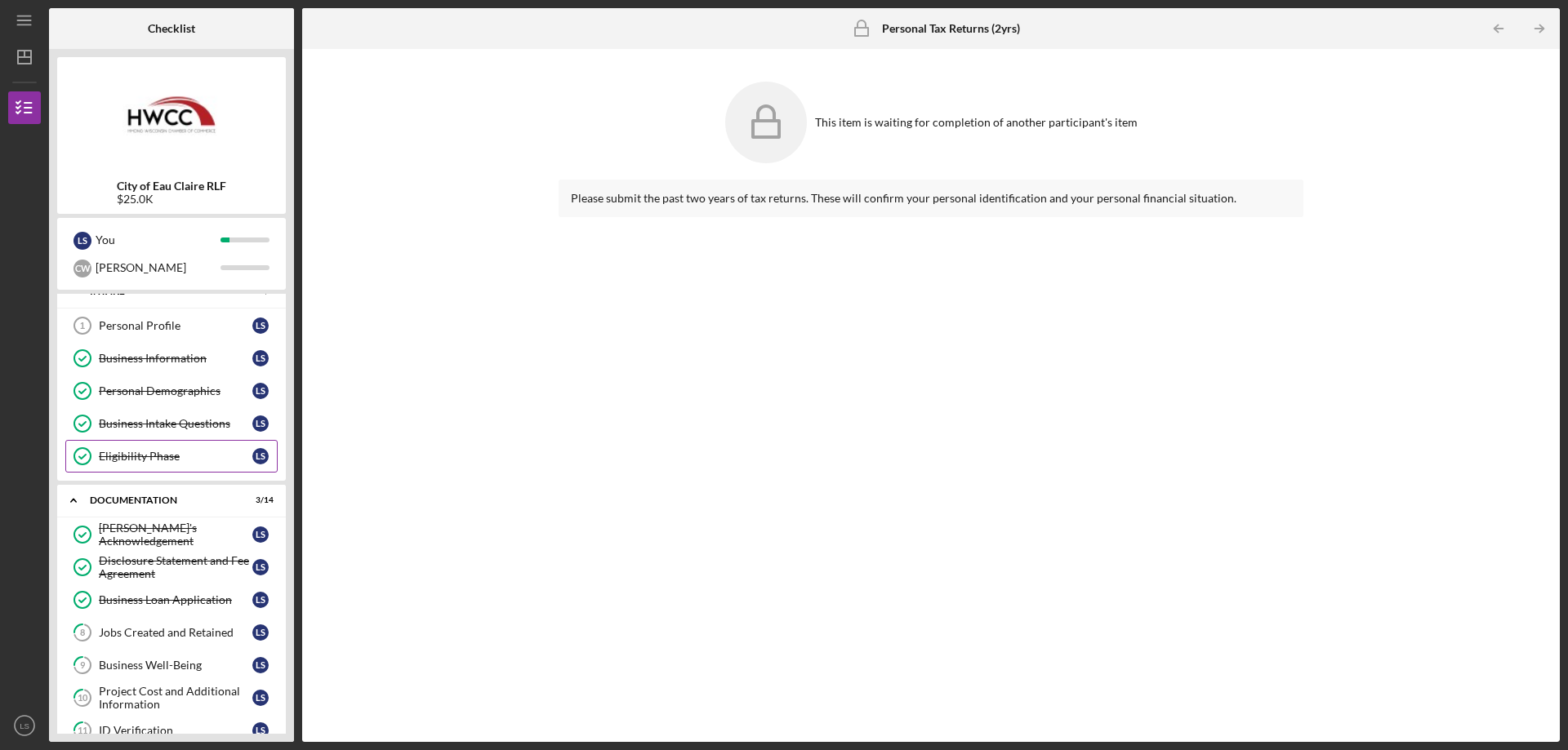
scroll to position [0, 0]
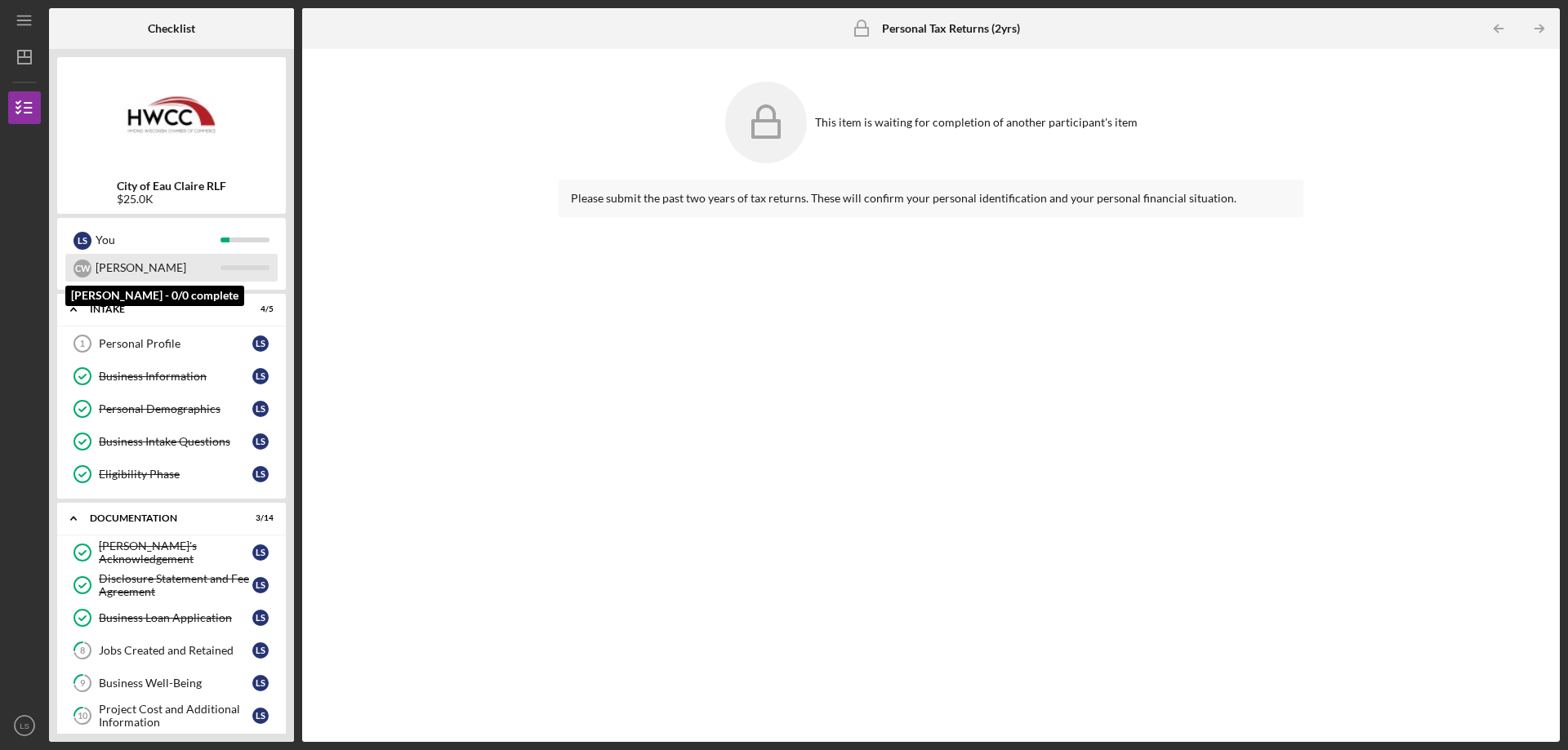
click at [245, 271] on div "[PERSON_NAME]" at bounding box center [172, 268] width 213 height 28
click at [131, 270] on div "[PERSON_NAME]" at bounding box center [158, 268] width 125 height 28
click at [84, 270] on div "C W" at bounding box center [83, 268] width 18 height 18
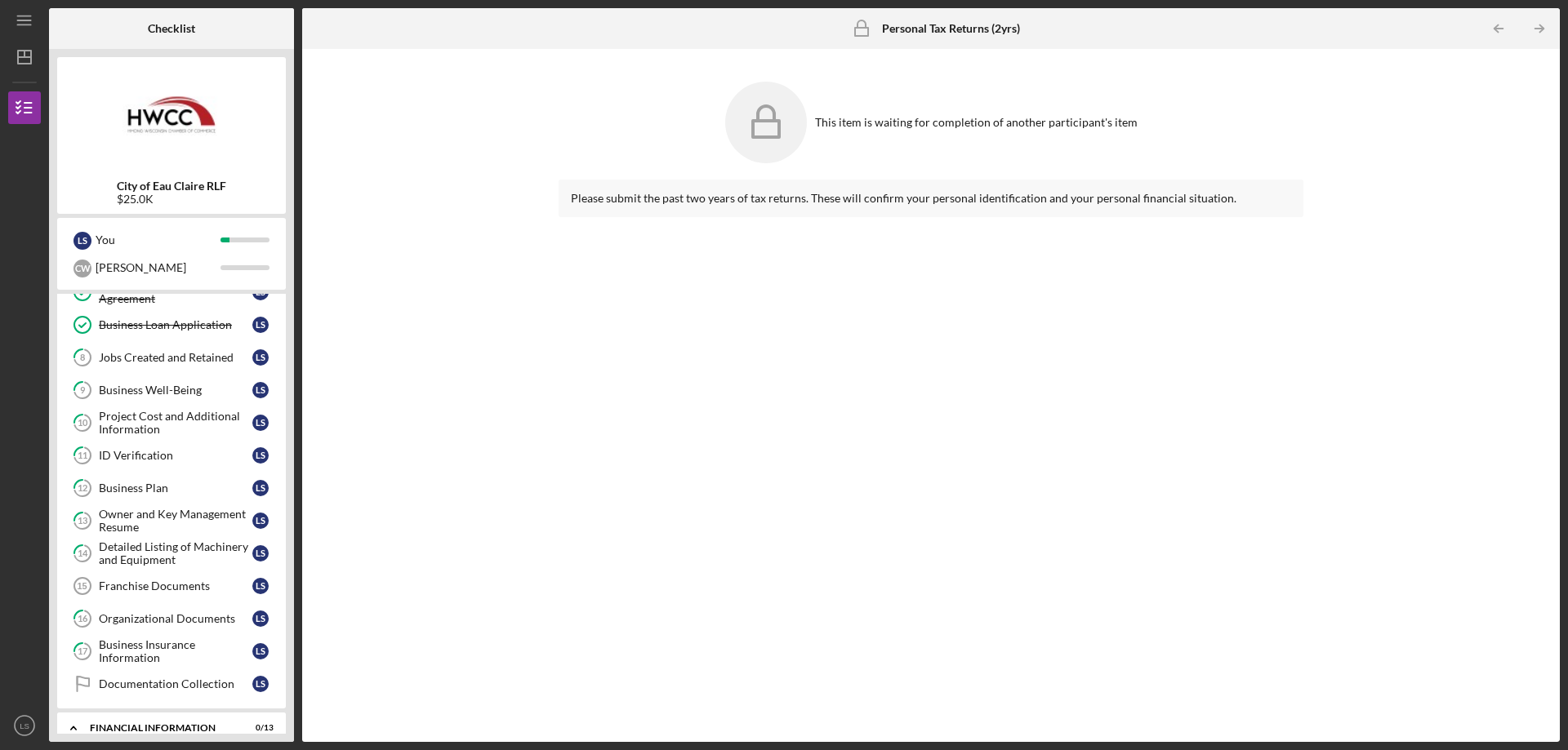
scroll to position [163, 0]
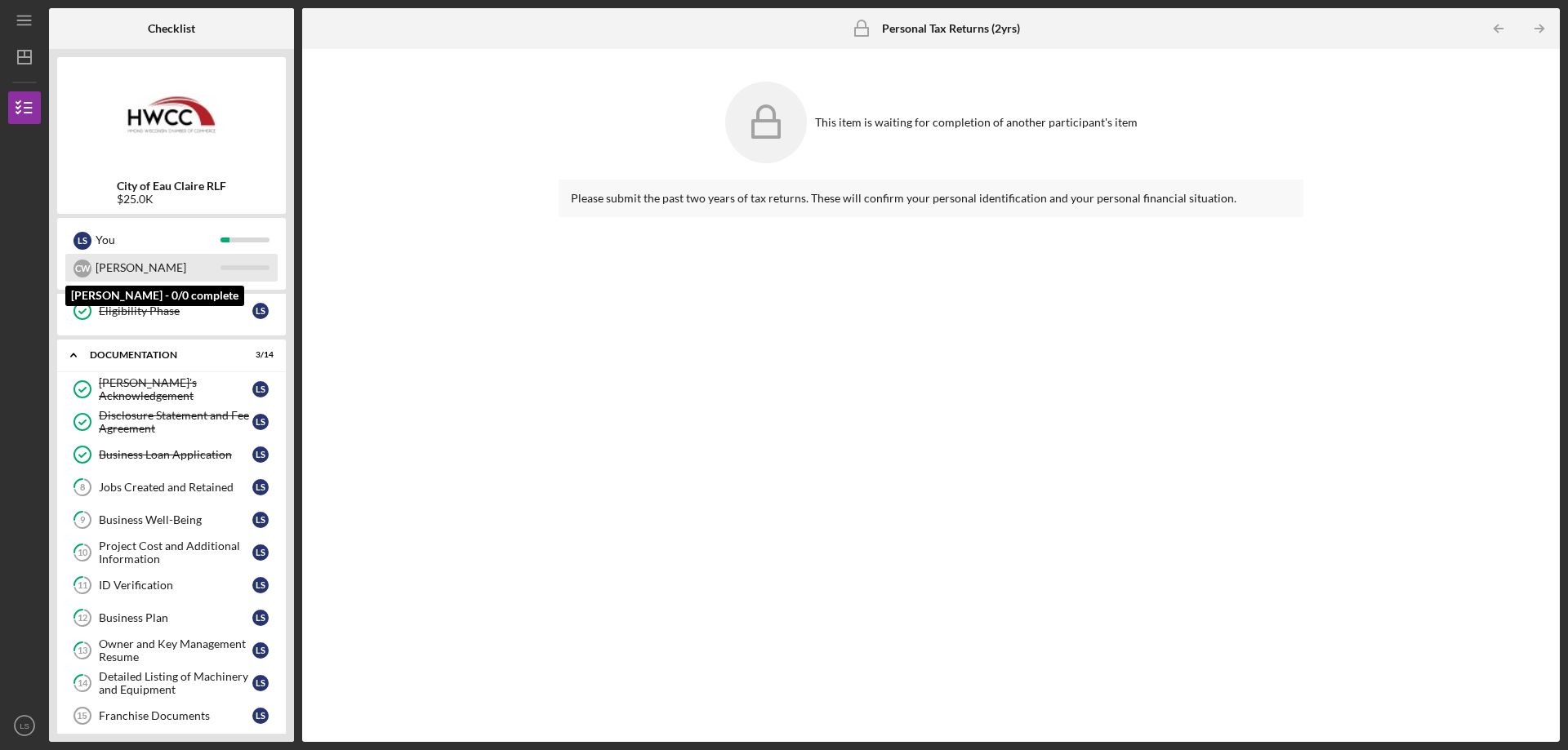
click at [90, 274] on div "C W" at bounding box center [83, 268] width 18 height 28
click at [225, 266] on div at bounding box center [245, 268] width 49 height 5
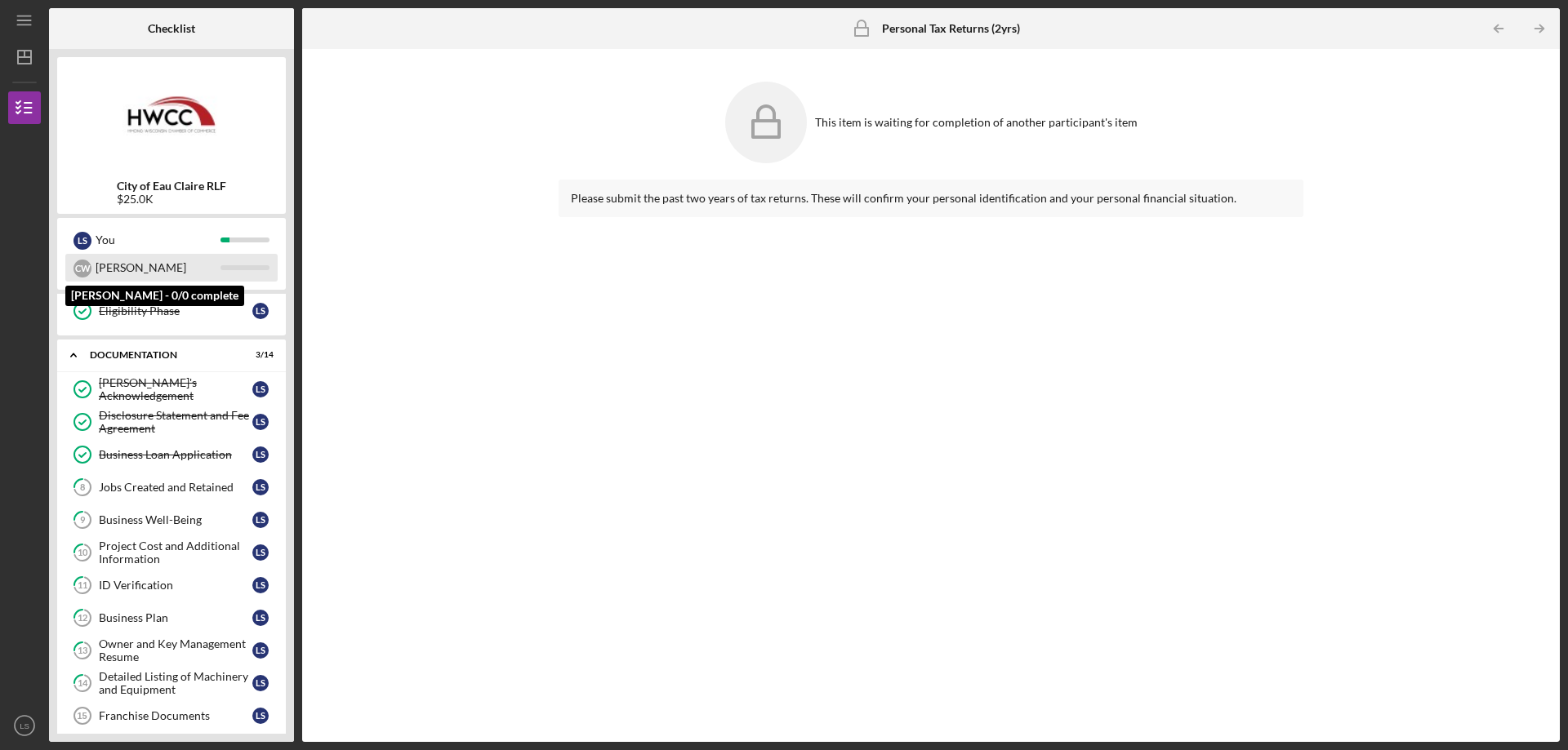
click at [80, 268] on div "C W" at bounding box center [83, 268] width 18 height 18
click at [436, 318] on div "This item is waiting for completion of another participant's item Please submit…" at bounding box center [931, 396] width 1241 height 677
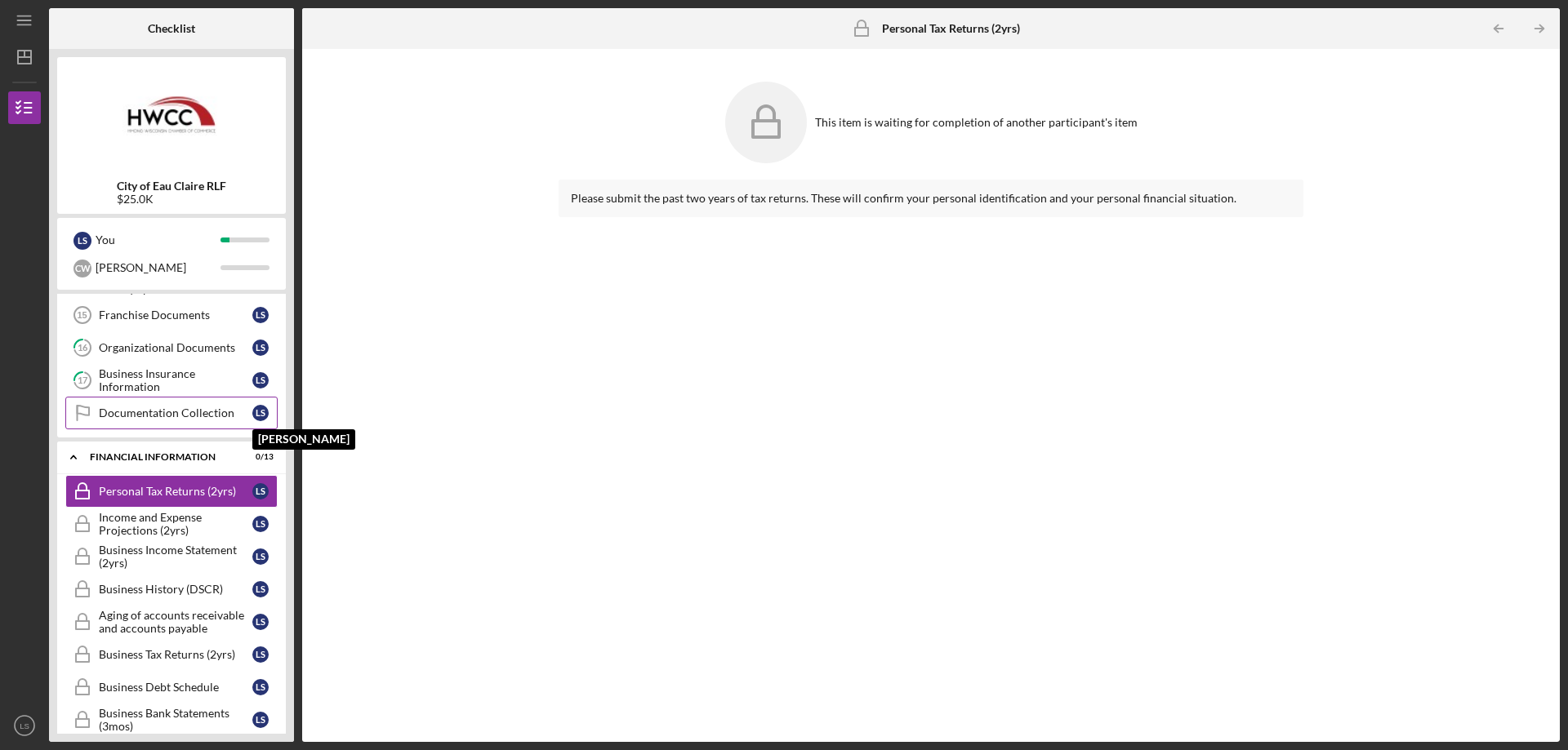
scroll to position [571, 0]
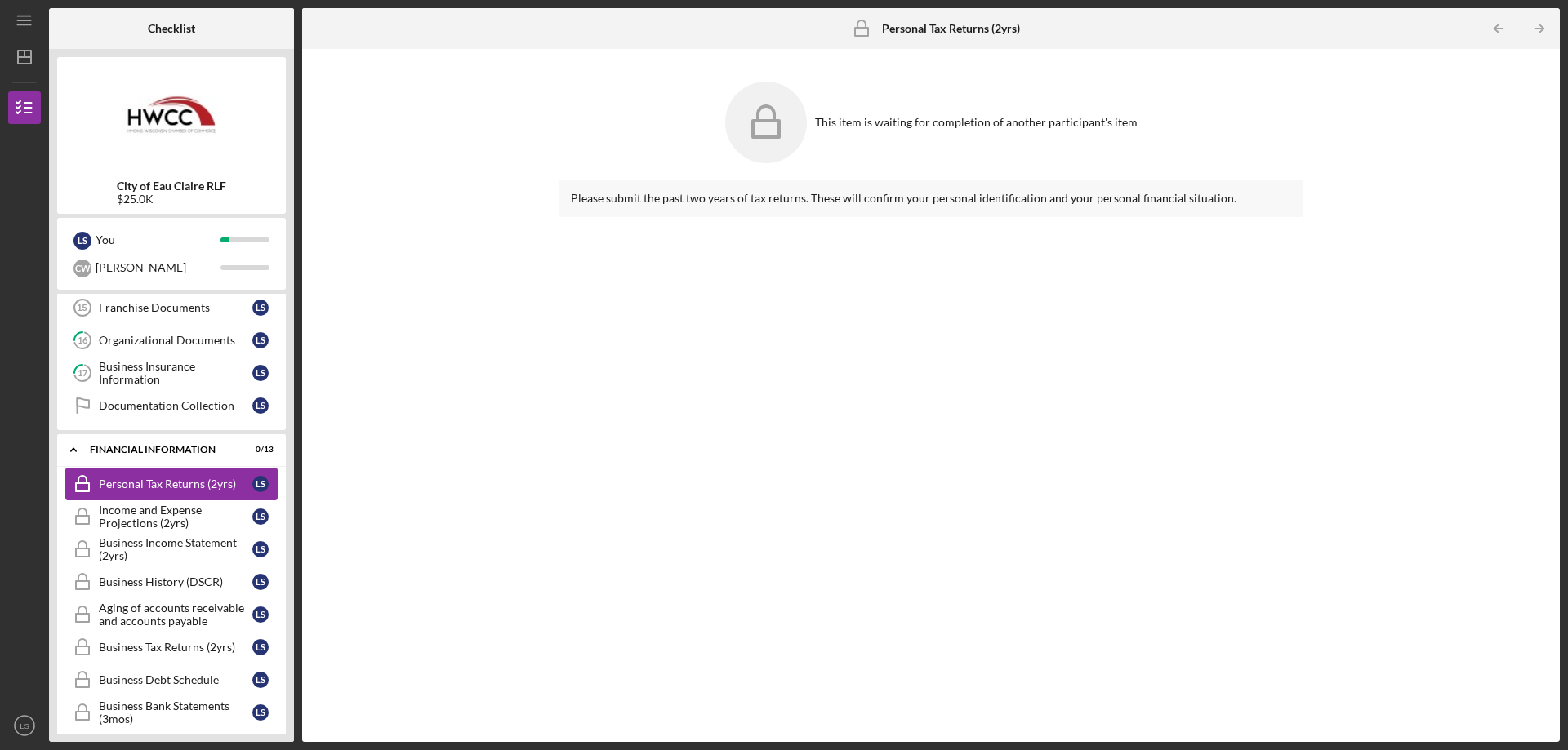
click at [170, 472] on link "Personal Tax Returns (2yrs) Personal Tax Returns (2yrs) L S" at bounding box center [172, 484] width 213 height 33
click at [777, 165] on div "This item is waiting for completion of another participant's item" at bounding box center [930, 122] width 745 height 98
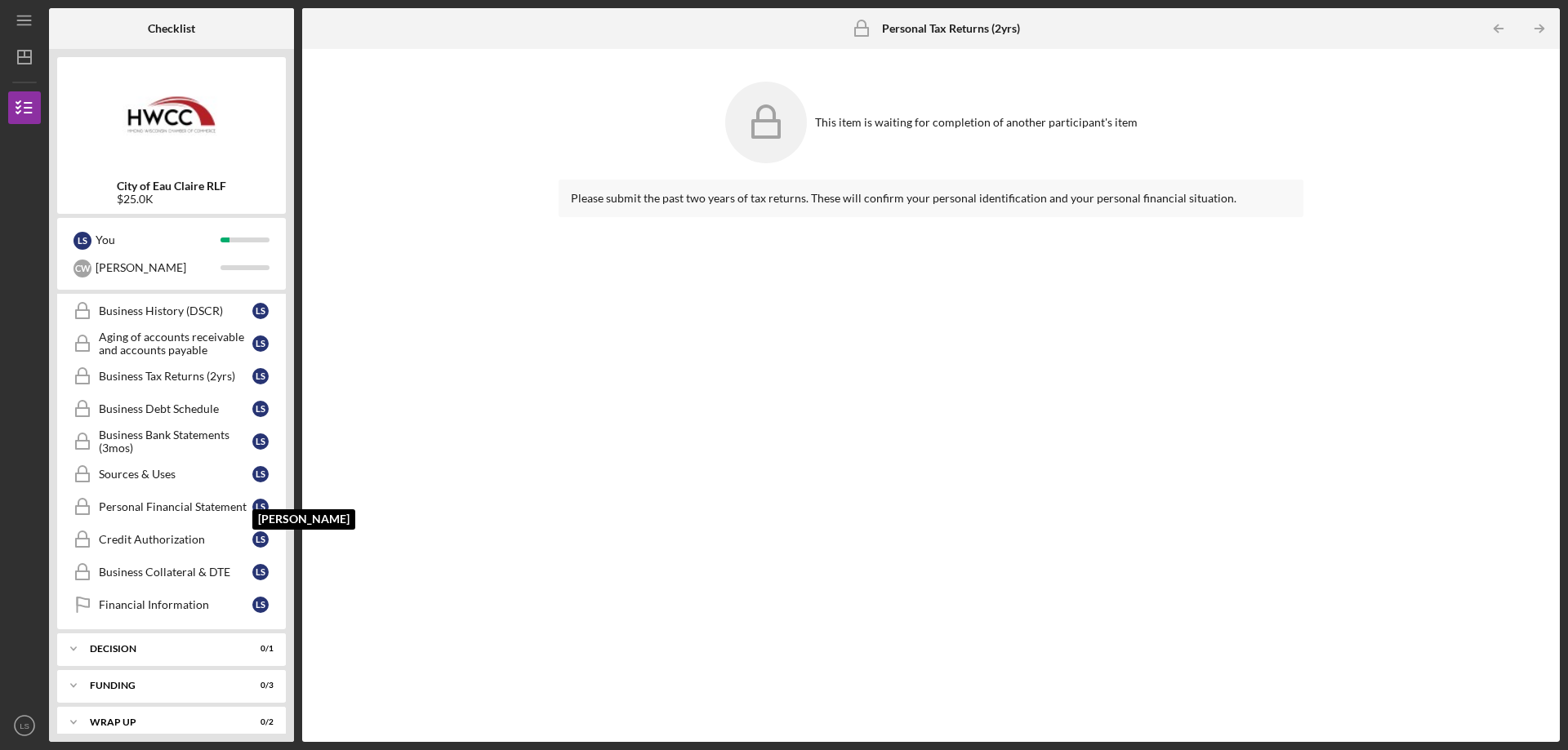
scroll to position [857, 0]
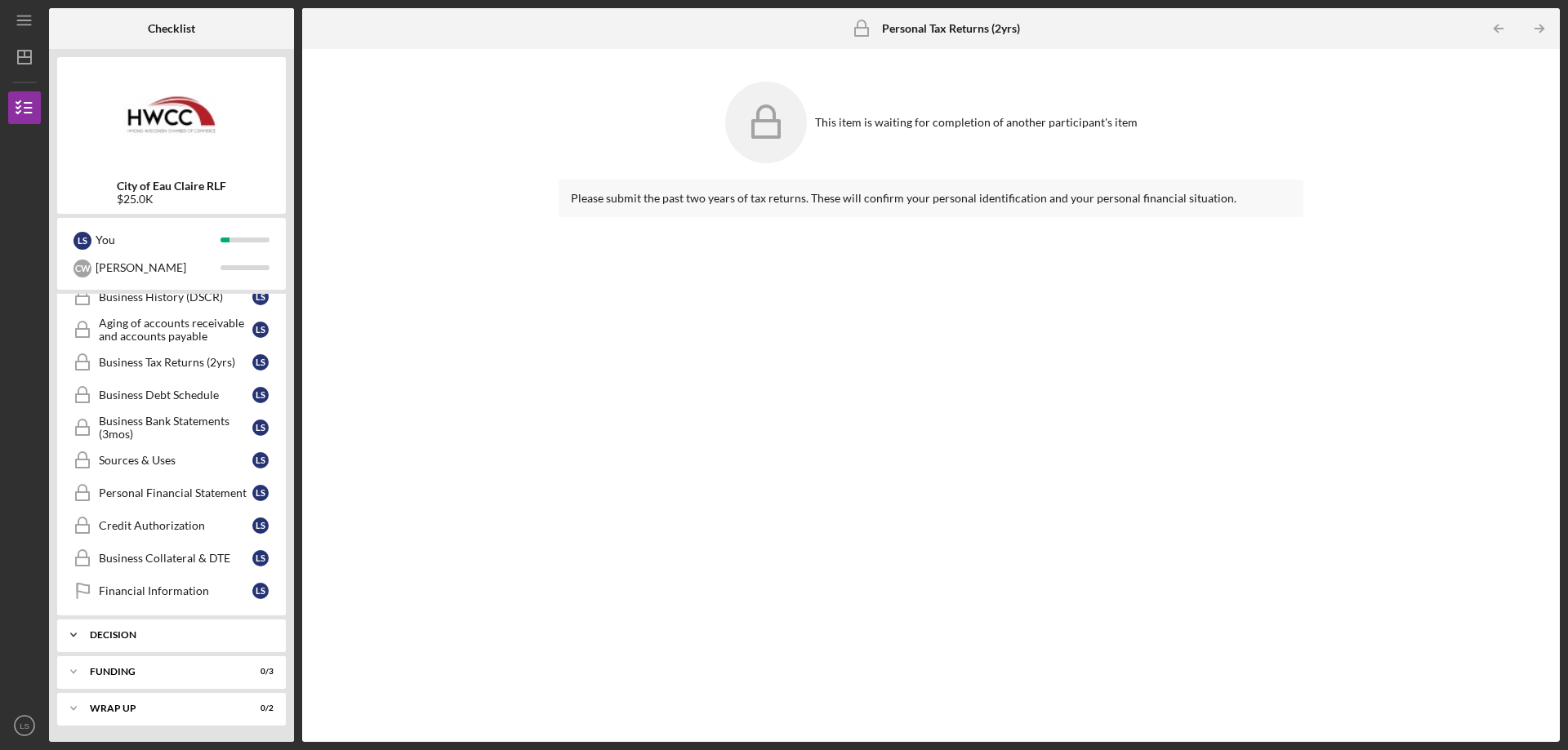
click at [147, 633] on div "Decision" at bounding box center [177, 635] width 176 height 10
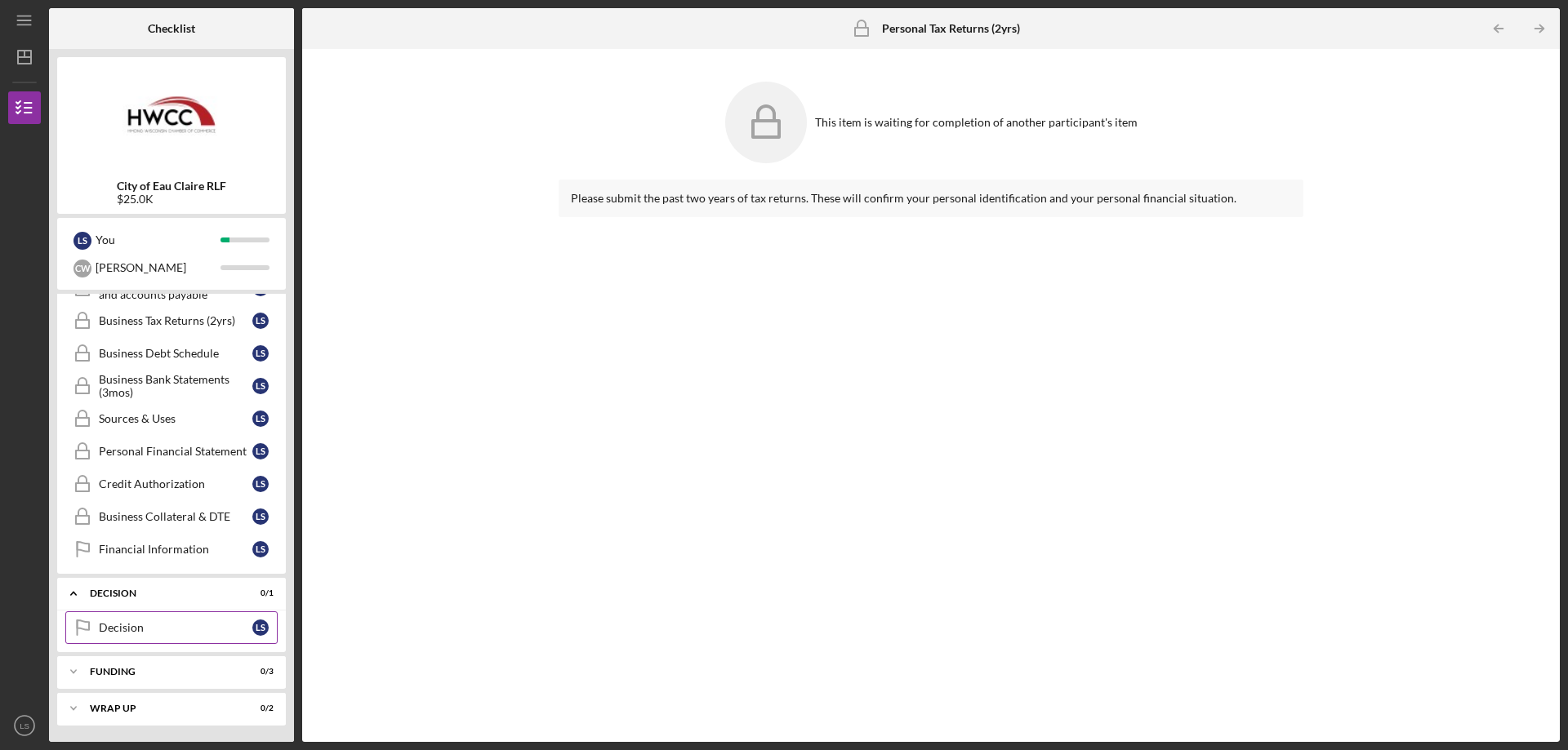
click at [198, 637] on link "Decision Decision L S" at bounding box center [172, 628] width 213 height 33
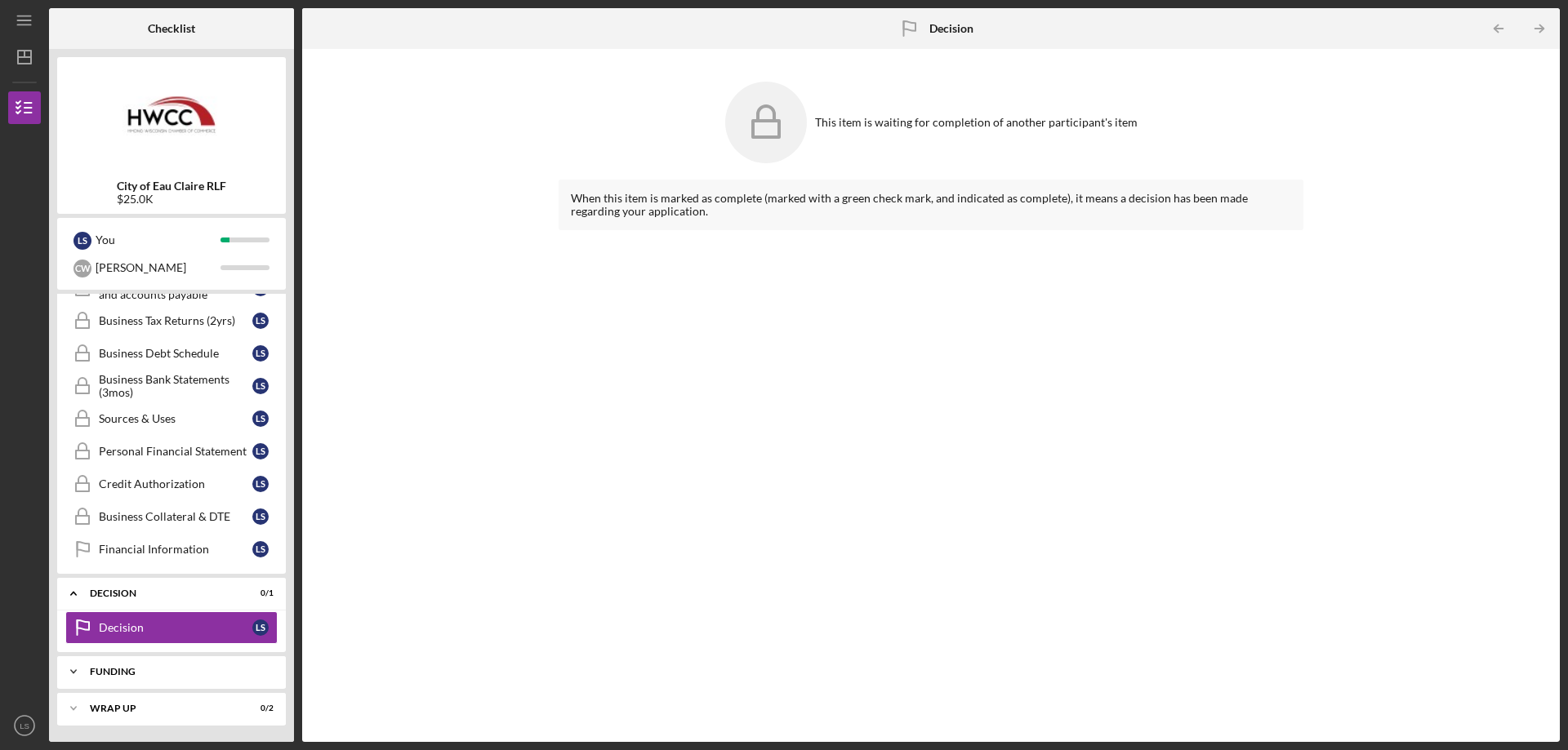
click at [195, 679] on div "Icon/Expander Funding 0 / 3" at bounding box center [172, 672] width 229 height 33
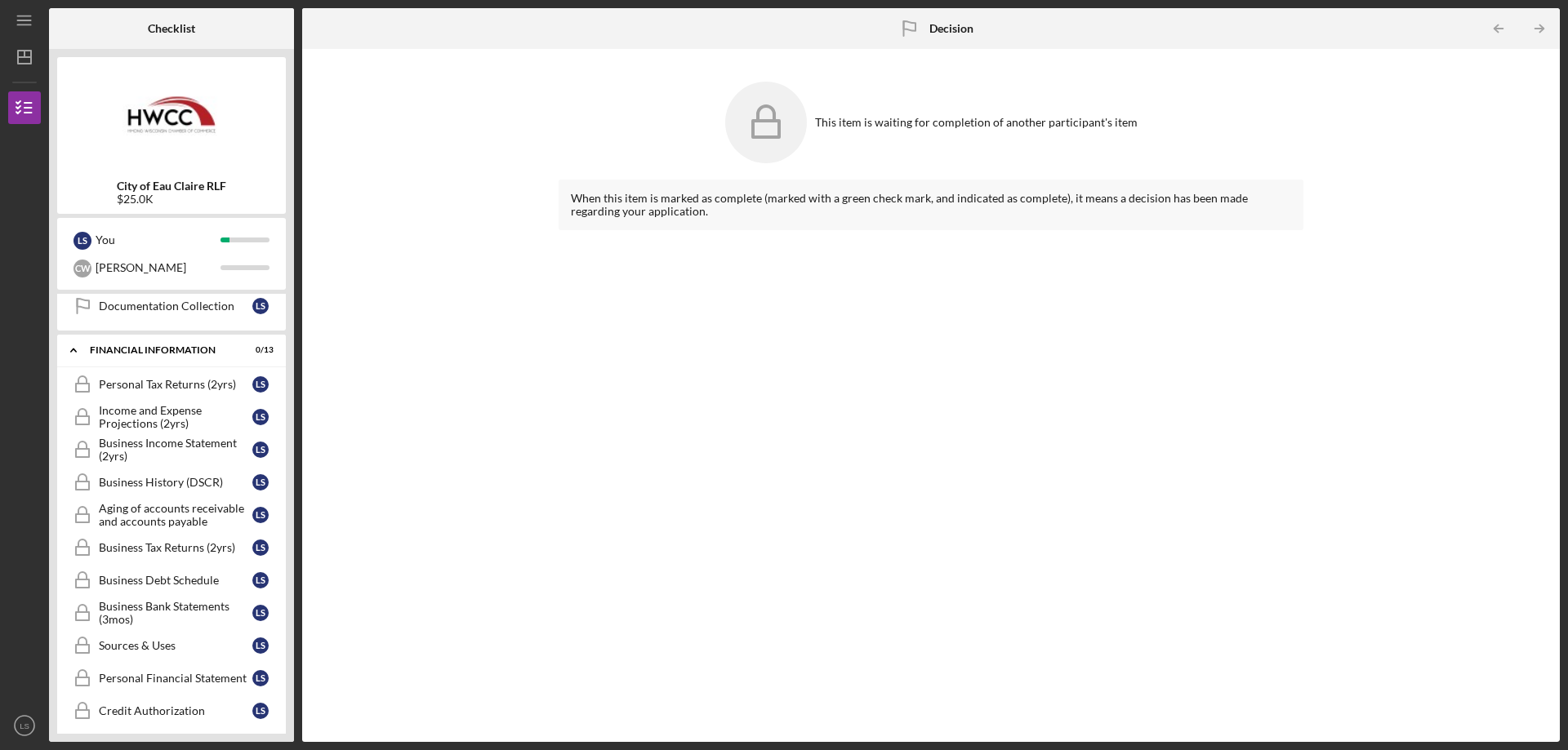
scroll to position [597, 0]
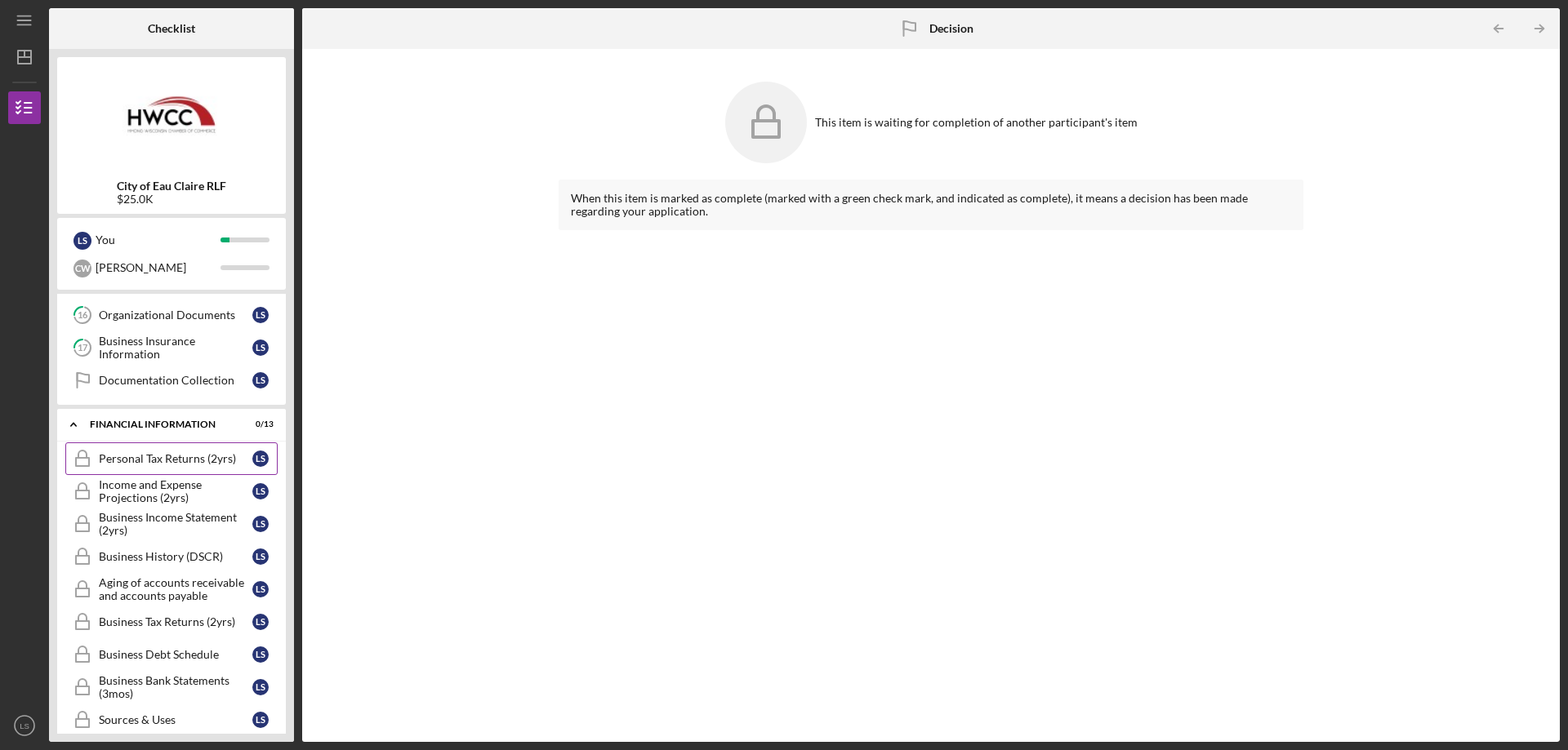
click at [194, 468] on link "Personal Tax Returns (2yrs) Personal Tax Returns (2yrs) L S" at bounding box center [172, 459] width 213 height 33
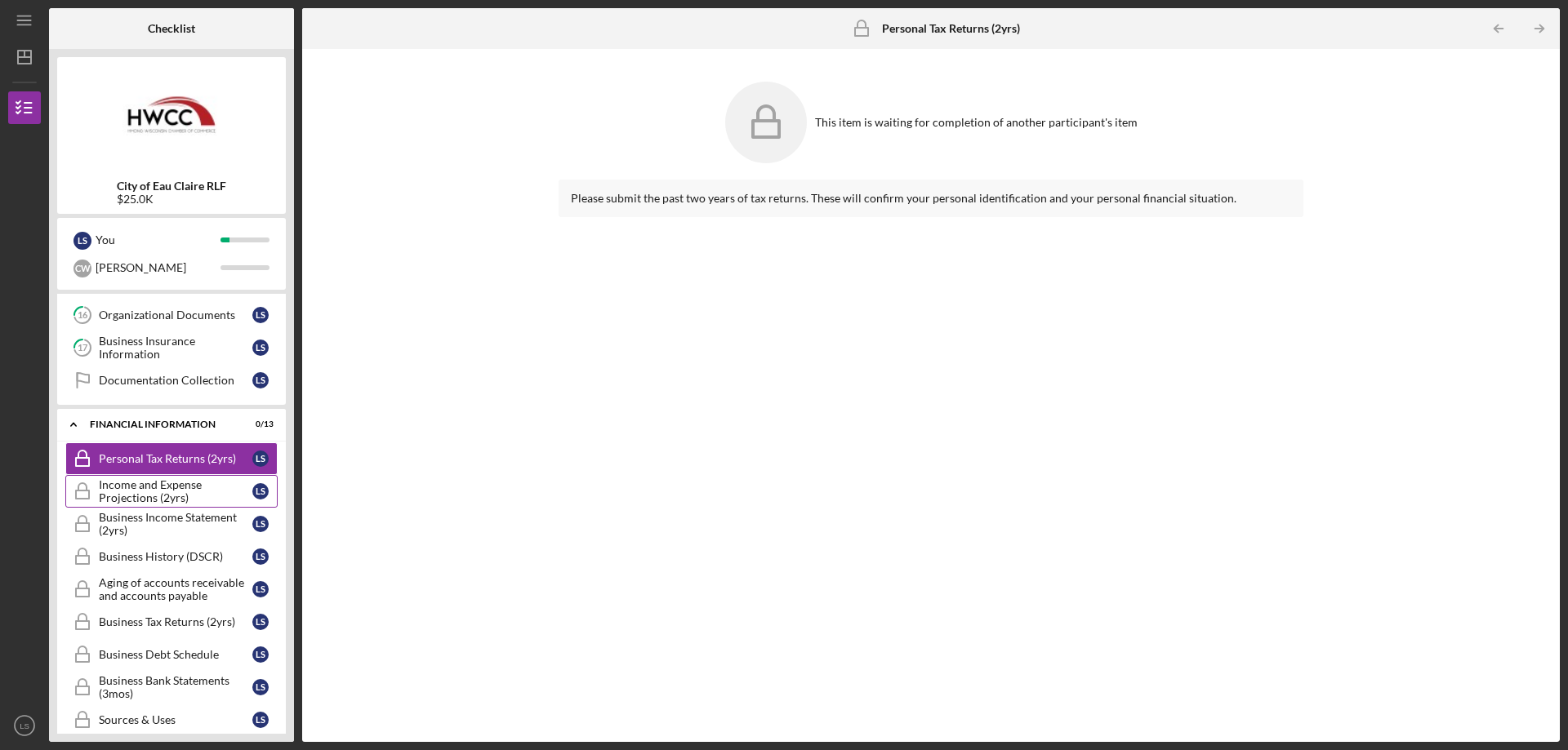
click at [178, 484] on div "Income and Expense Projections (2yrs)" at bounding box center [175, 492] width 154 height 26
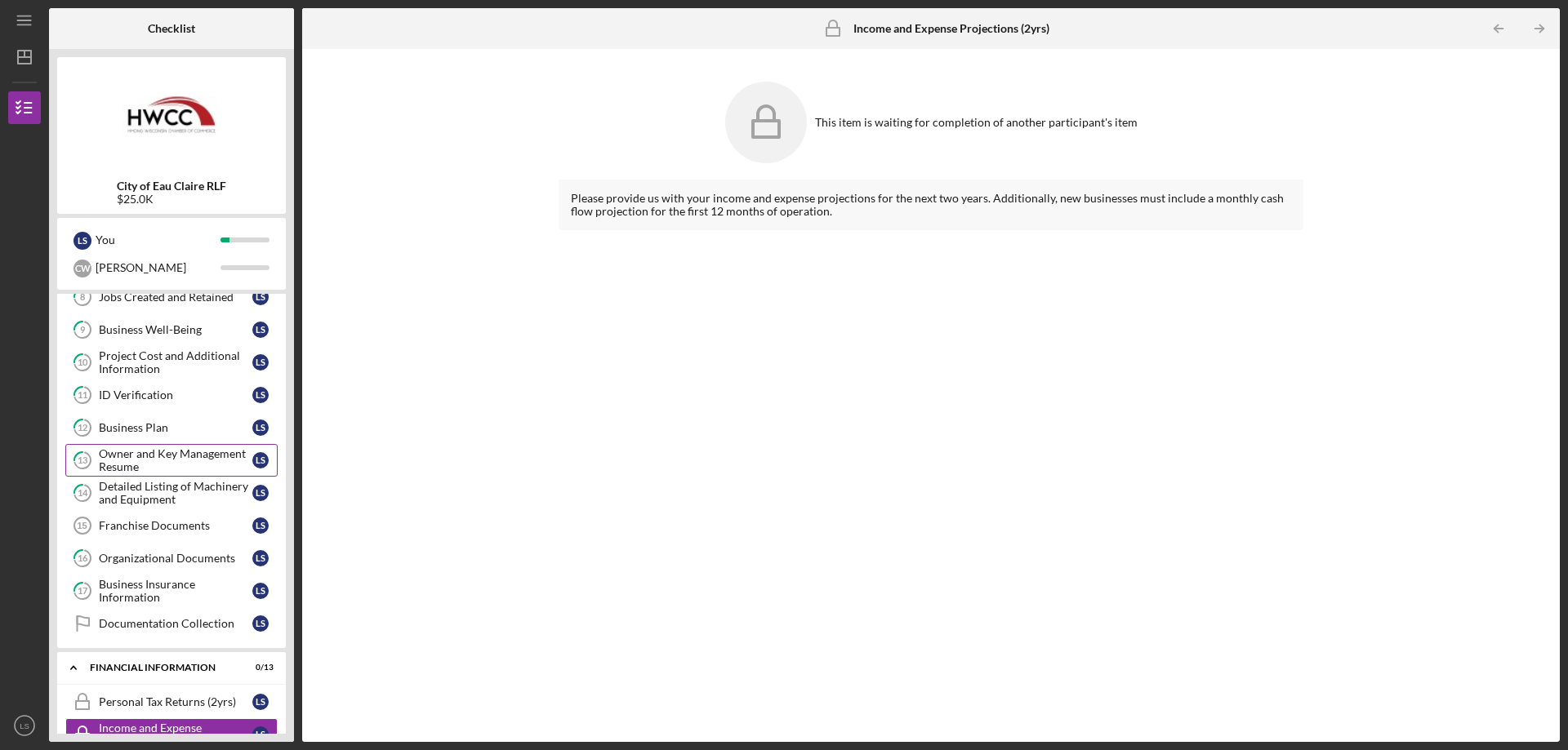
scroll to position [352, 0]
click at [199, 630] on div "Documentation Collection" at bounding box center [175, 625] width 154 height 13
